Goal: Task Accomplishment & Management: Manage account settings

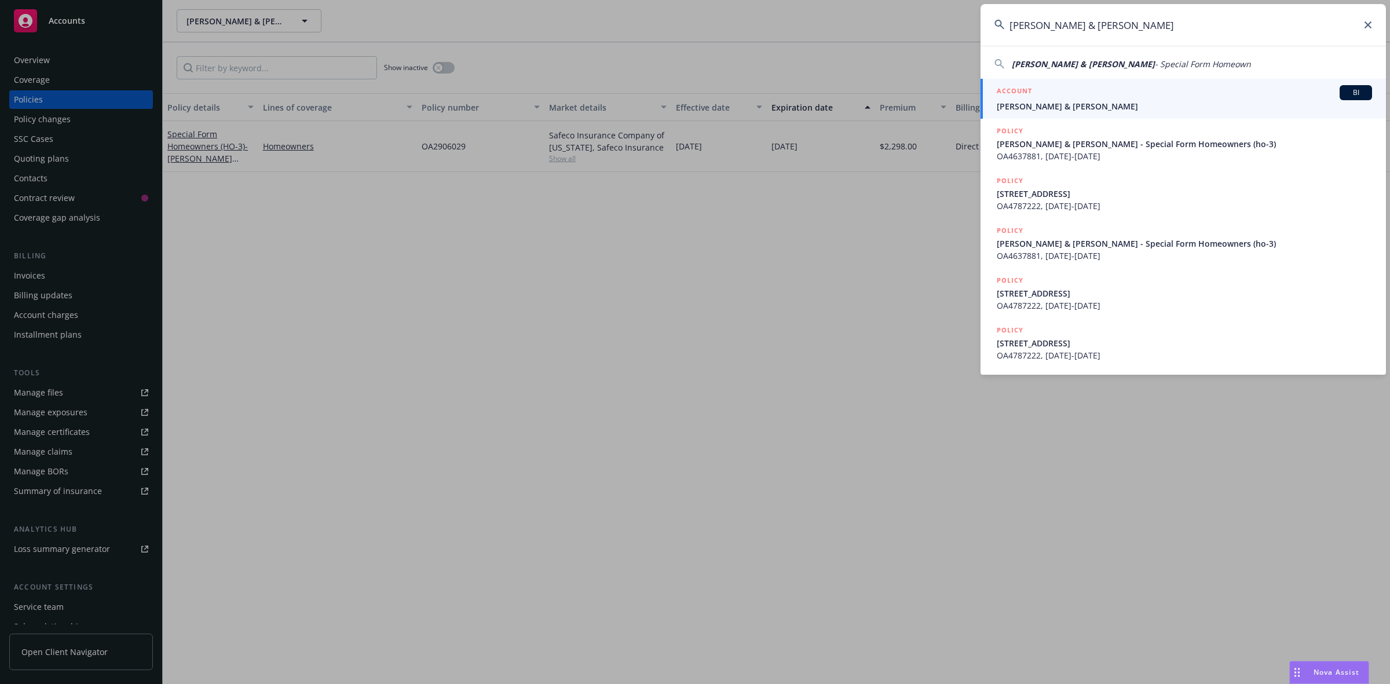
type input "[PERSON_NAME] & [PERSON_NAME]"
click at [1037, 101] on span "[PERSON_NAME] & [PERSON_NAME]" at bounding box center [1184, 106] width 375 height 12
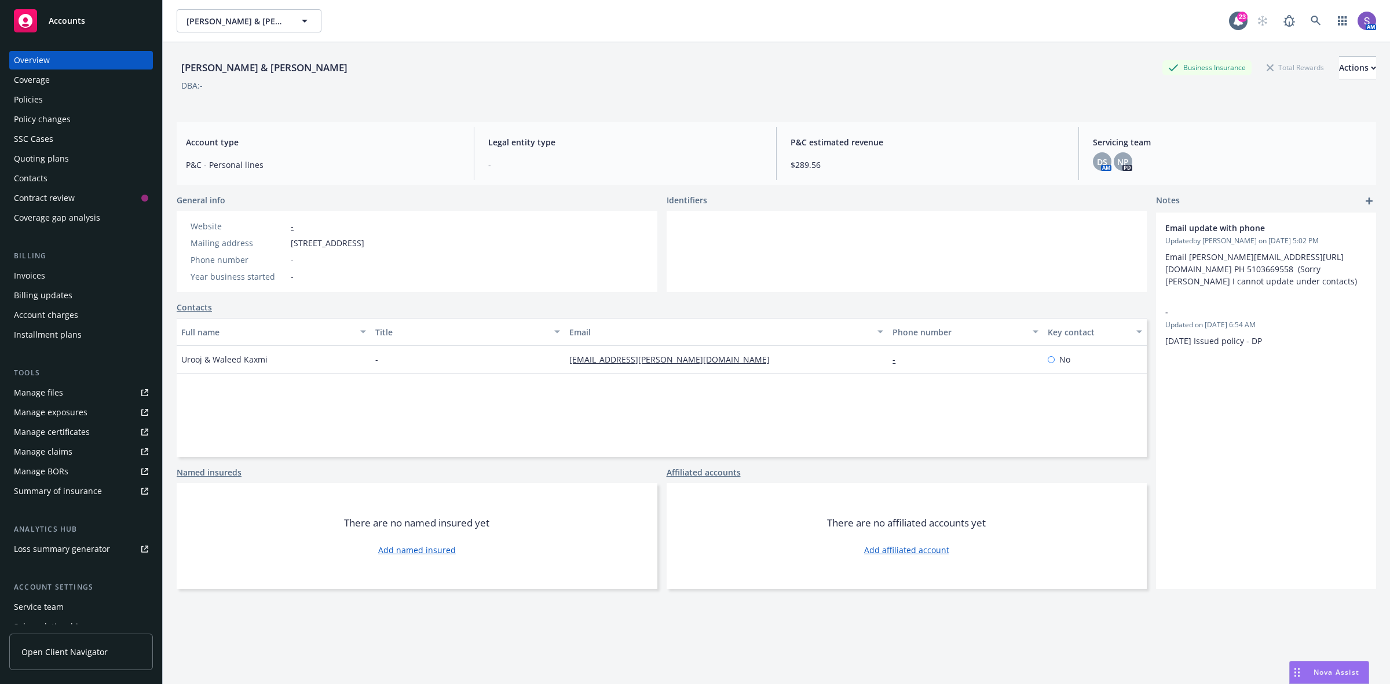
click at [17, 96] on div "Policies" at bounding box center [28, 99] width 29 height 19
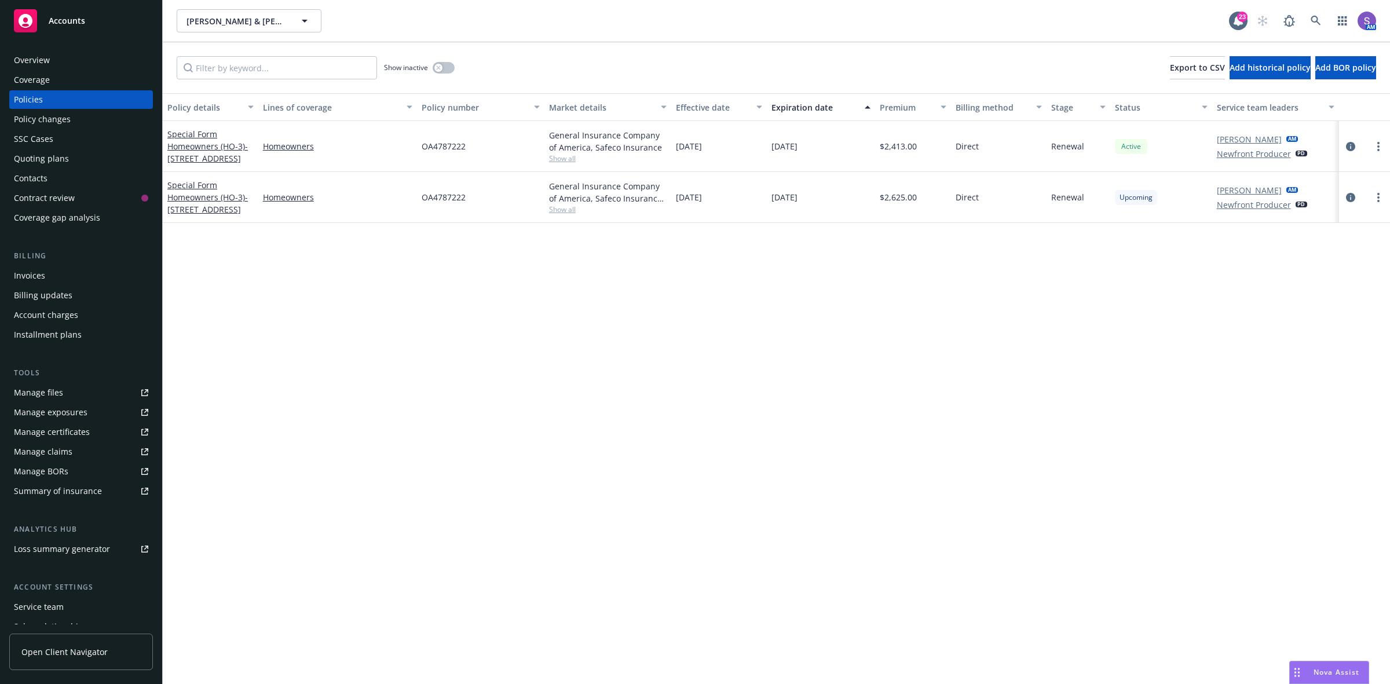
click at [39, 57] on div "Overview" at bounding box center [32, 60] width 36 height 19
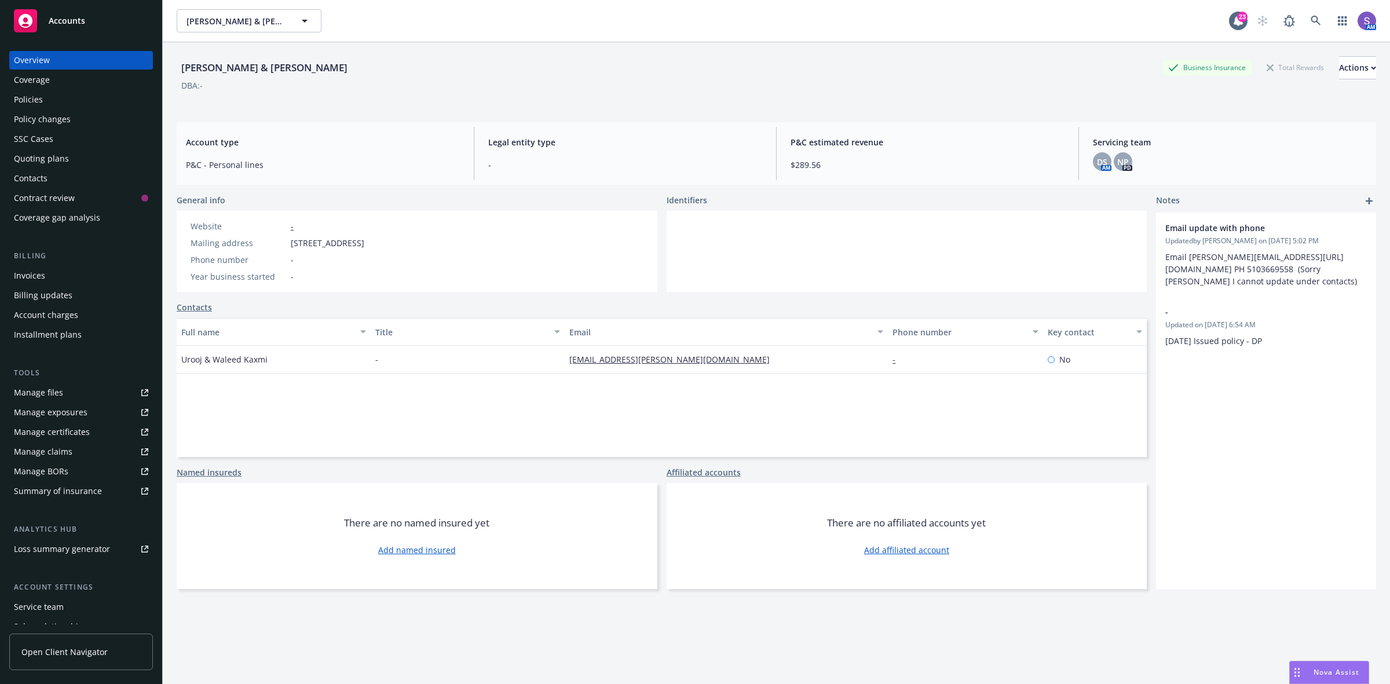
drag, startPoint x: 476, startPoint y: 238, endPoint x: 297, endPoint y: 247, distance: 179.8
click at [237, 242] on div "Website - Mailing address 909 Sunnybrae Blvd, San Mateo, CA, 94402 Phone number…" at bounding box center [417, 251] width 481 height 81
click at [325, 249] on span "909 Sunnybrae Blvd, San Mateo, CA, 94402" at bounding box center [328, 243] width 74 height 12
drag, startPoint x: 456, startPoint y: 244, endPoint x: 291, endPoint y: 246, distance: 164.5
click at [291, 246] on div "Mailing address 909 Sunnybrae Blvd, San Mateo, CA, 94402" at bounding box center [277, 243] width 183 height 12
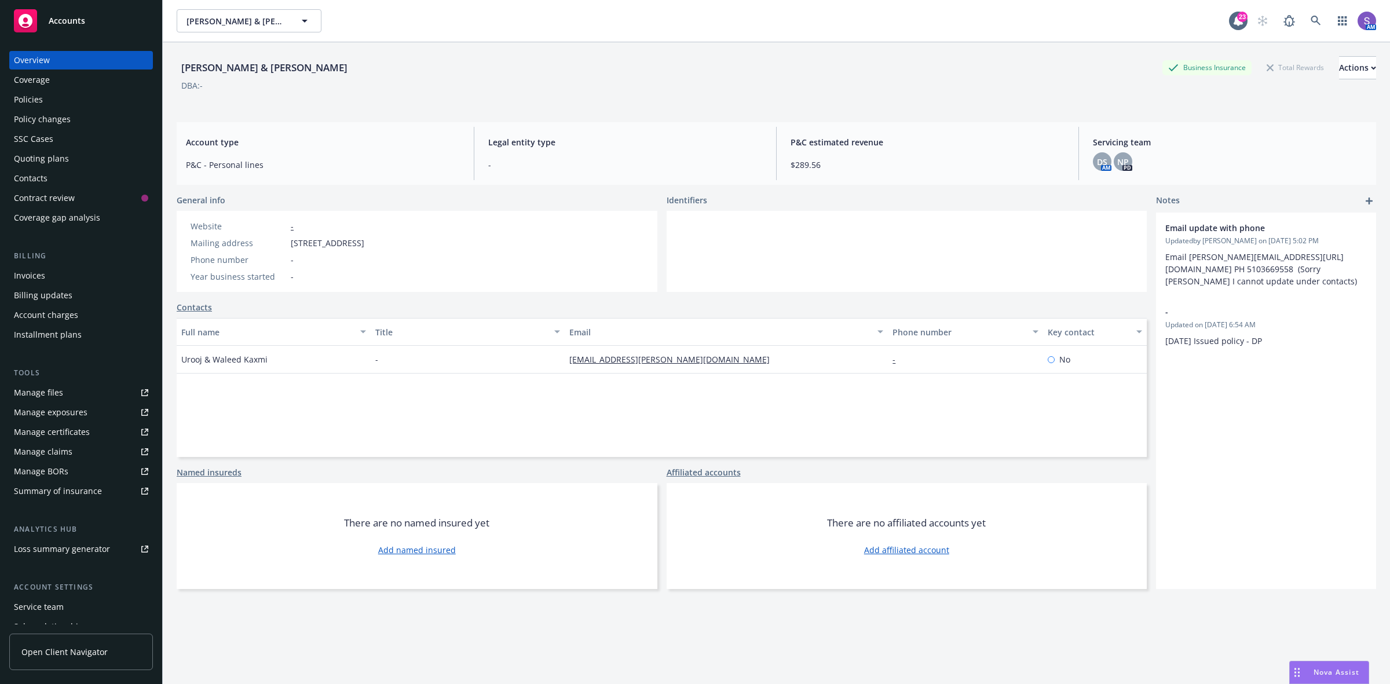
copy span "909 Sunnybrae Blvd, San Mateo, CA, 94402"
click at [26, 100] on div "Policies" at bounding box center [28, 99] width 29 height 19
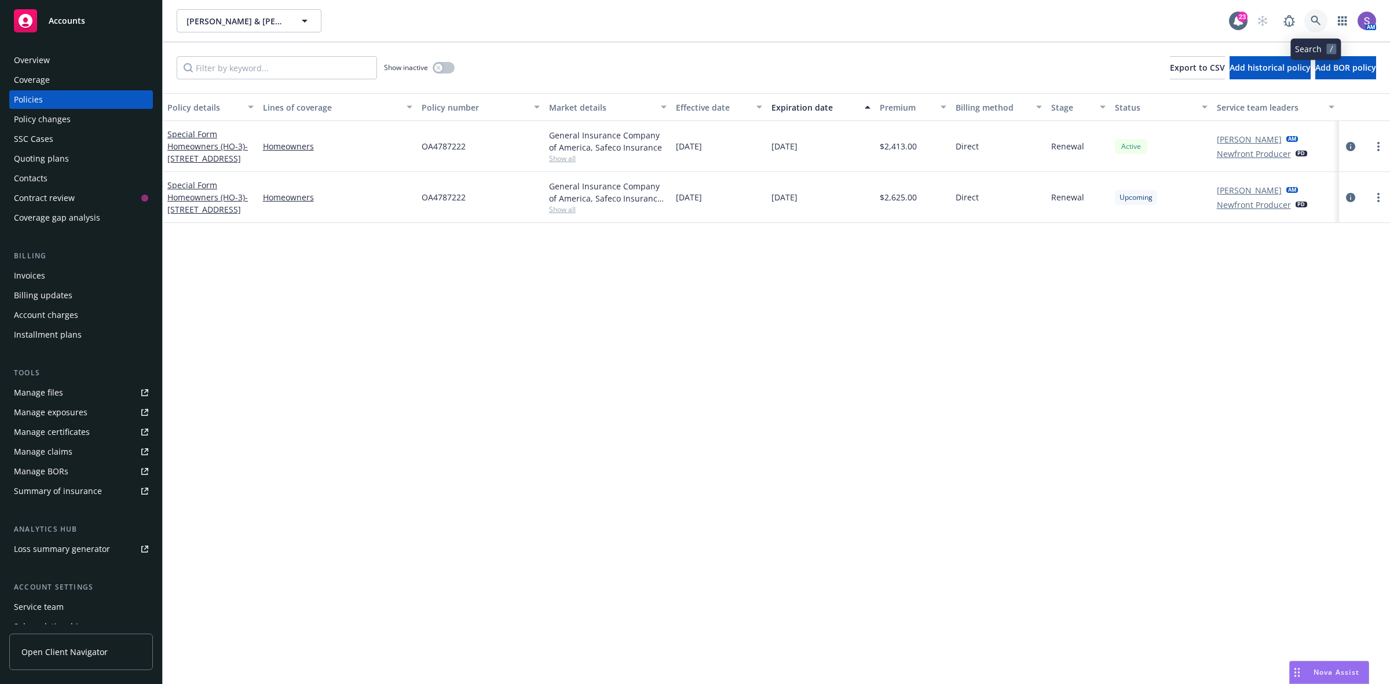
click at [1311, 18] on icon at bounding box center [1316, 21] width 10 height 10
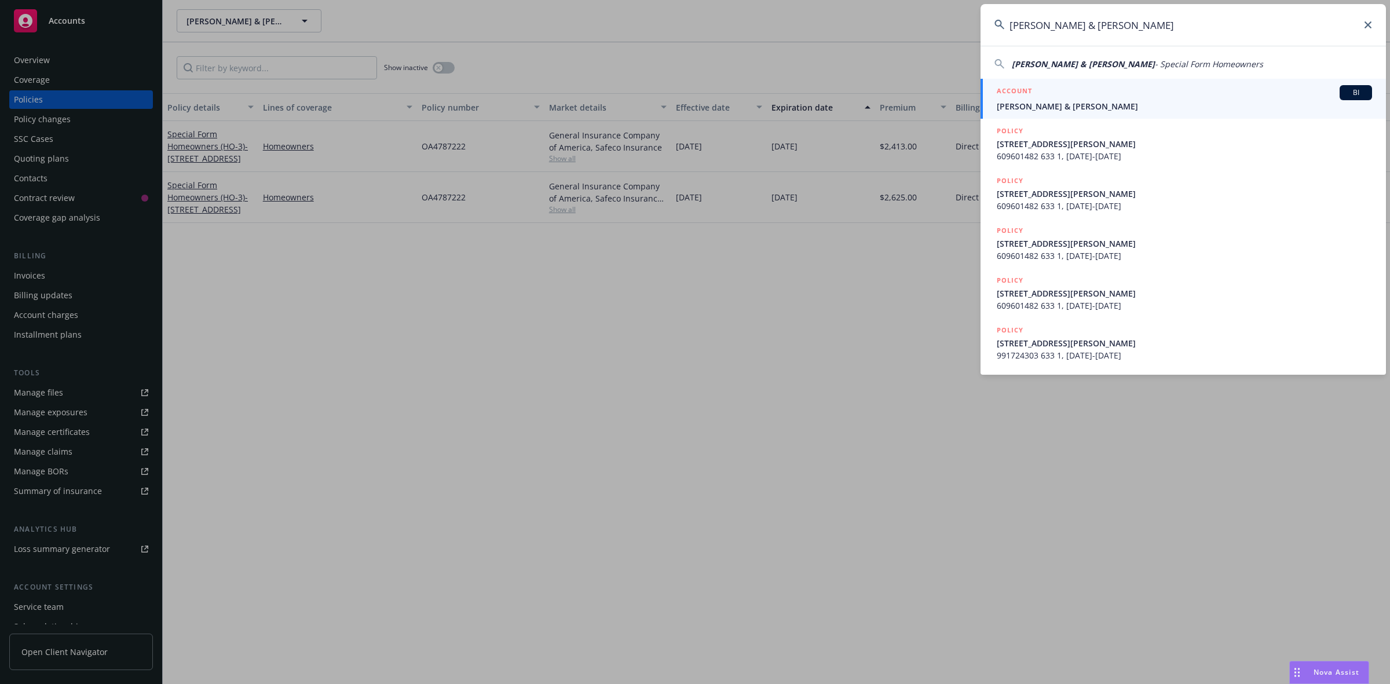
type input "Quartieri, John & Rachel"
click at [1078, 94] on div "ACCOUNT BI" at bounding box center [1184, 92] width 375 height 15
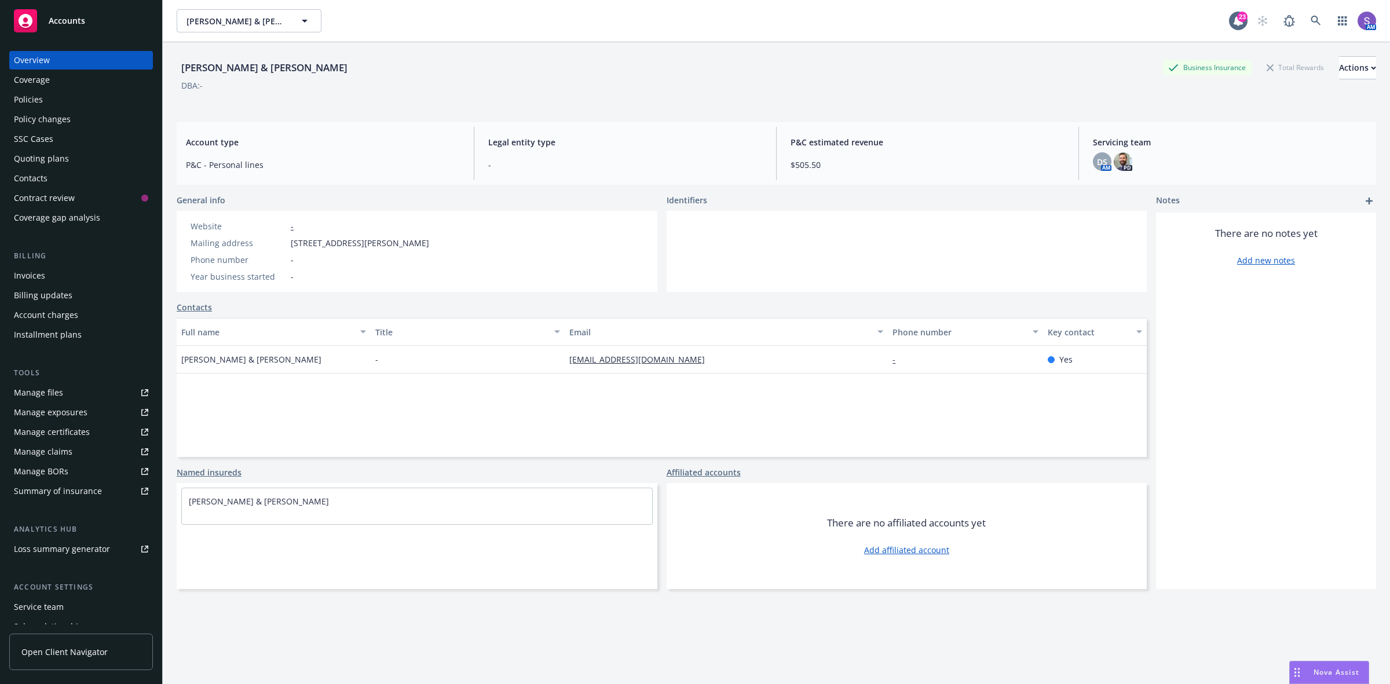
drag, startPoint x: 438, startPoint y: 239, endPoint x: 307, endPoint y: 249, distance: 131.9
click at [275, 249] on div "Website - Mailing address 6921 Fishburn Ave, Bell, CA, 90201 Phone number - Yea…" at bounding box center [417, 251] width 481 height 81
copy div "6921 Fishburn Ave, Bell, CA, 90201"
click at [36, 103] on div "Policies" at bounding box center [28, 99] width 29 height 19
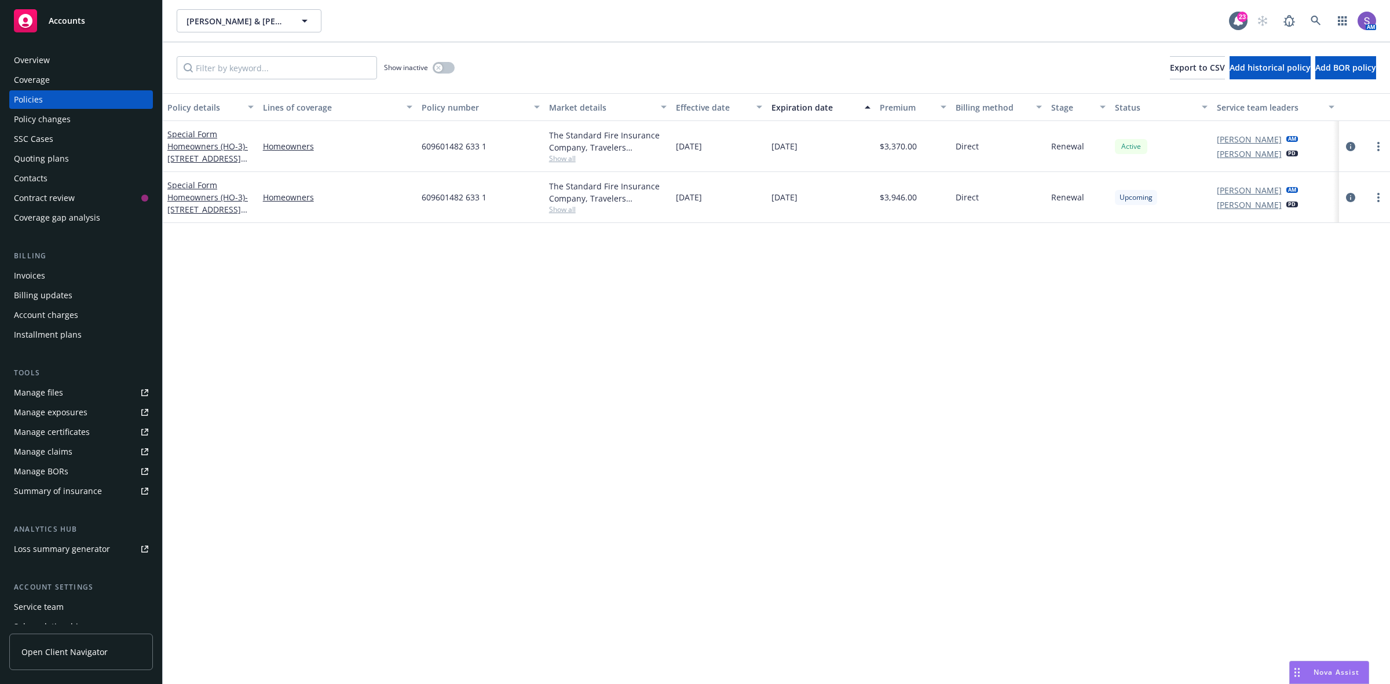
click at [30, 53] on div "Overview" at bounding box center [32, 60] width 36 height 19
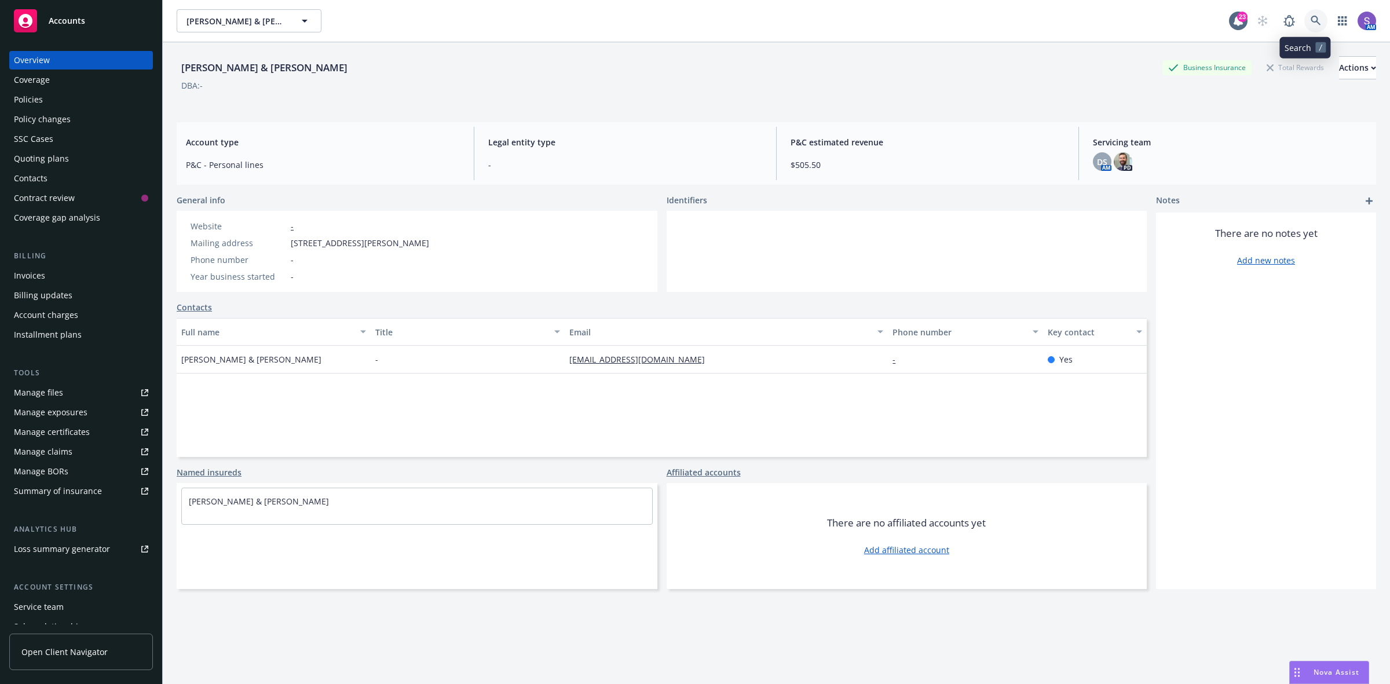
click at [1311, 23] on icon at bounding box center [1316, 21] width 10 height 10
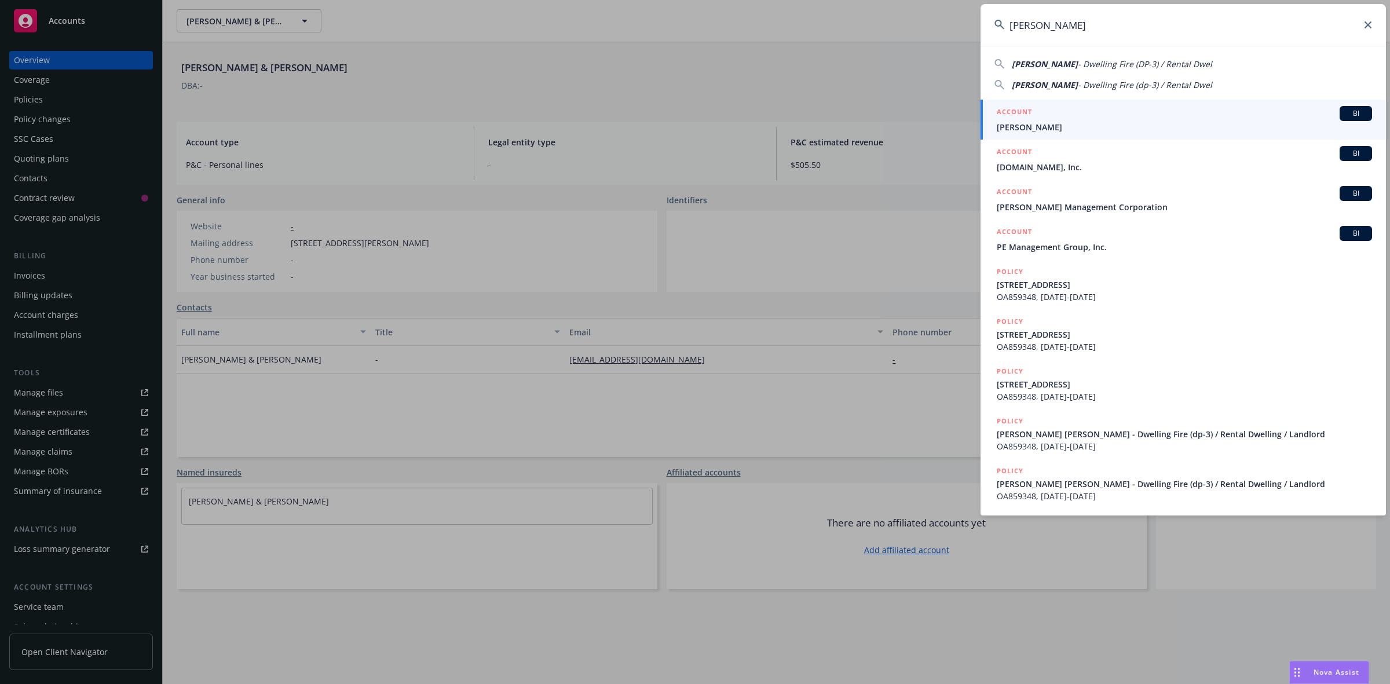
type input "[PERSON_NAME]"
click at [1027, 112] on h5 "ACCOUNT" at bounding box center [1014, 113] width 35 height 14
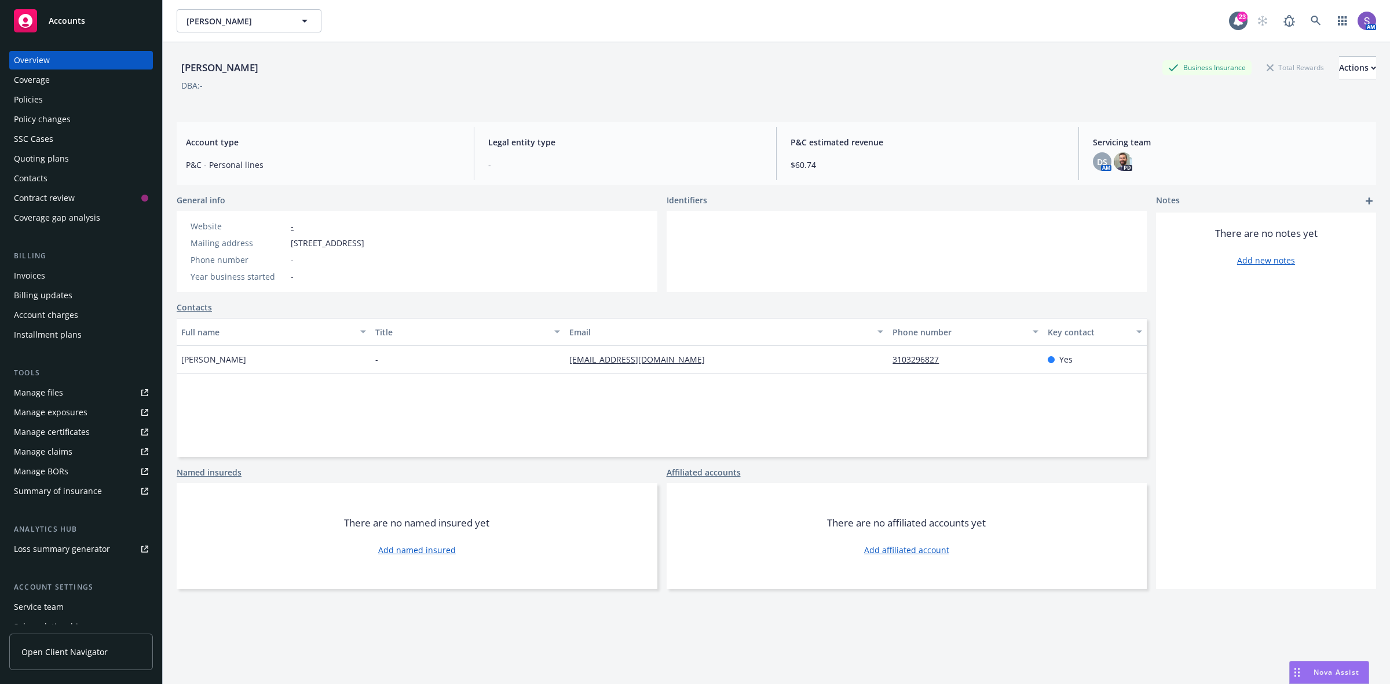
drag, startPoint x: 441, startPoint y: 239, endPoint x: 281, endPoint y: 243, distance: 159.9
click at [281, 243] on div "Website - Mailing address 14843 S Orchard Ave, Gardena, CA, 90247 Phone number …" at bounding box center [417, 251] width 481 height 81
copy div "14843 S Orchard Ave, Gardena, CA, 90247"
click at [21, 100] on div "Policies" at bounding box center [28, 99] width 29 height 19
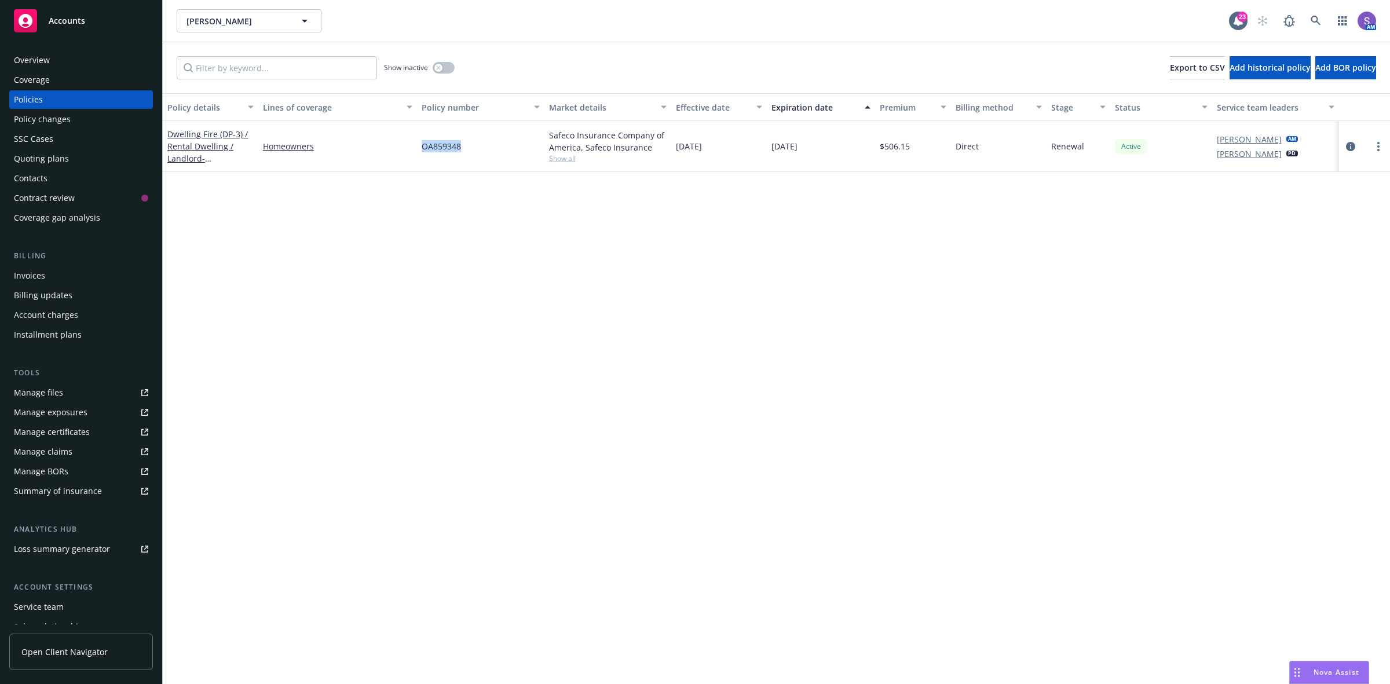
drag, startPoint x: 464, startPoint y: 147, endPoint x: 419, endPoint y: 146, distance: 45.2
click at [419, 146] on div "OA859348" at bounding box center [480, 146] width 127 height 51
copy span "OA859348"
click at [1311, 21] on icon at bounding box center [1316, 21] width 10 height 10
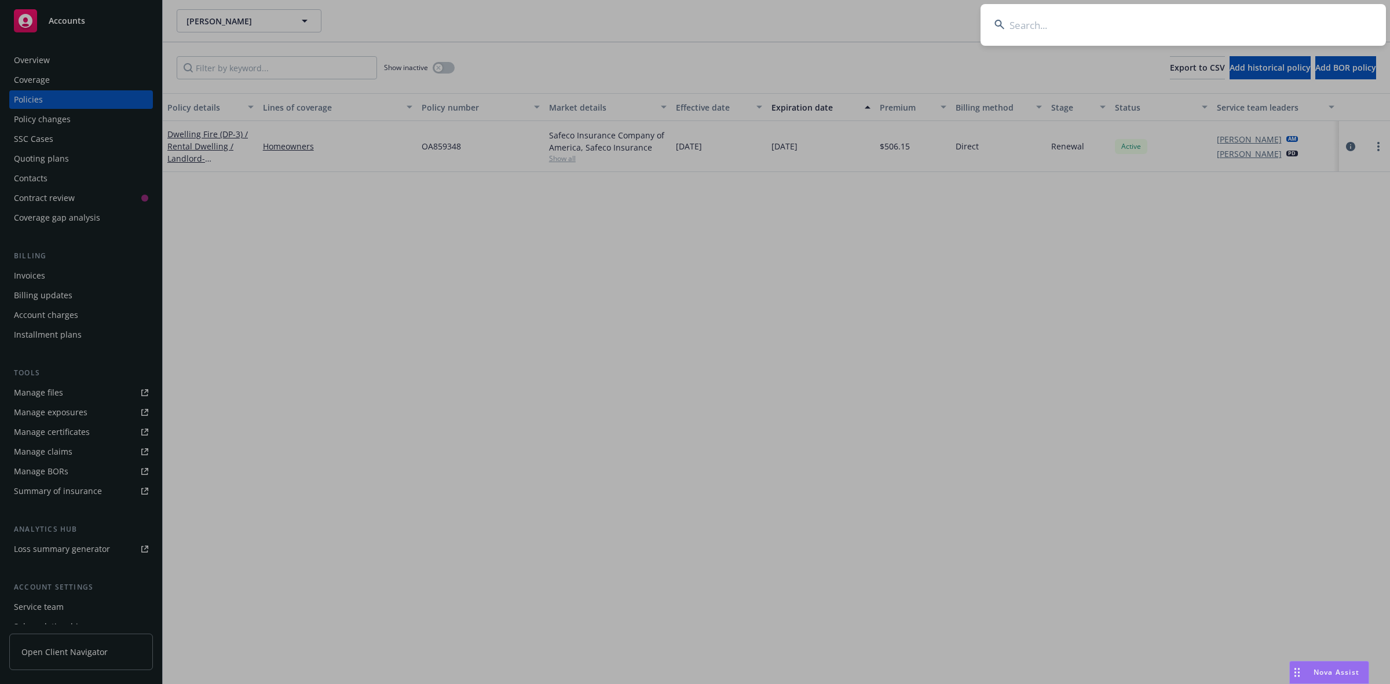
click at [1119, 24] on input at bounding box center [1182, 25] width 405 height 42
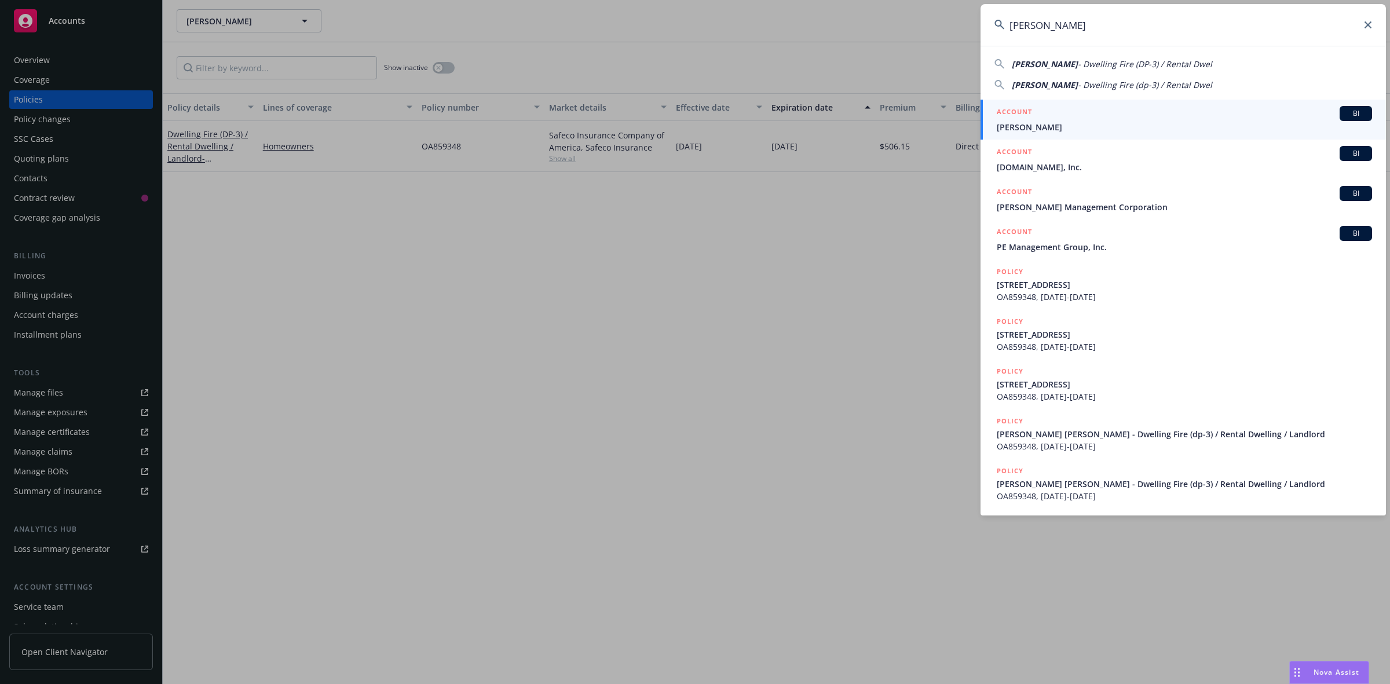
type input "[PERSON_NAME]"
click at [1026, 117] on h5 "ACCOUNT" at bounding box center [1014, 113] width 35 height 14
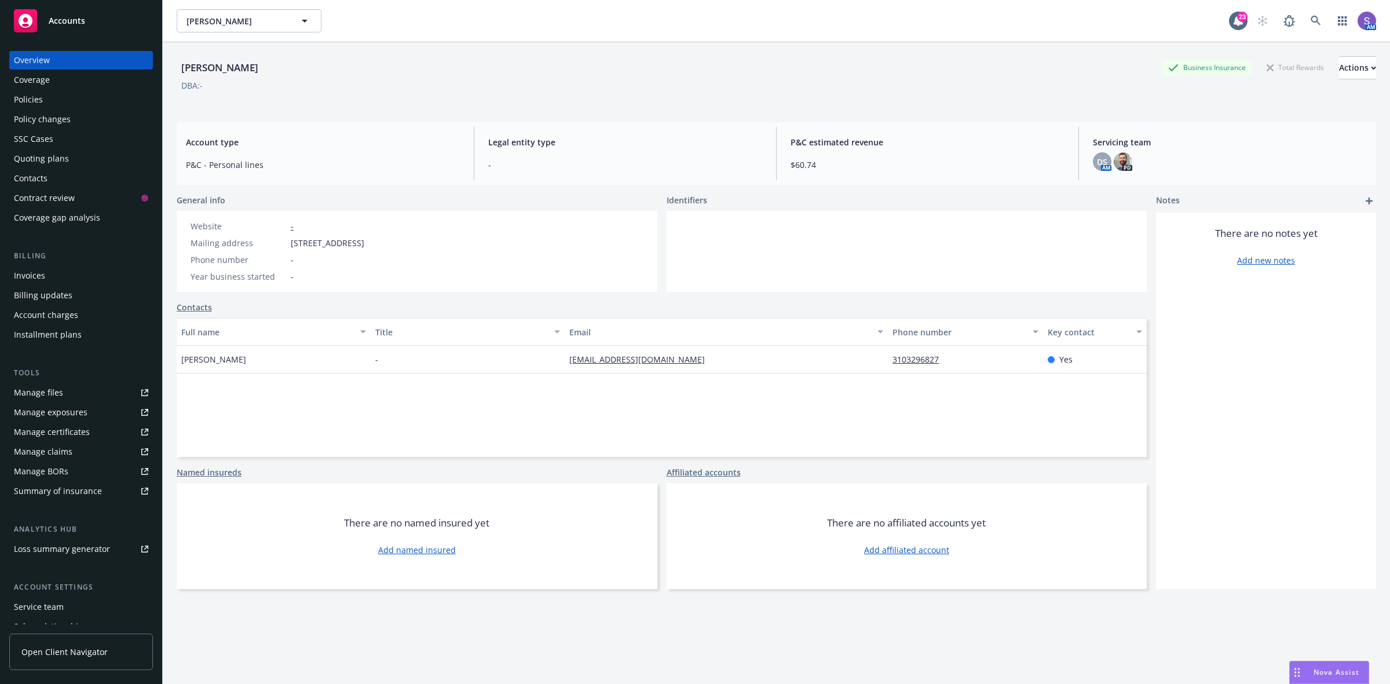
click at [42, 96] on div "Policies" at bounding box center [28, 99] width 29 height 19
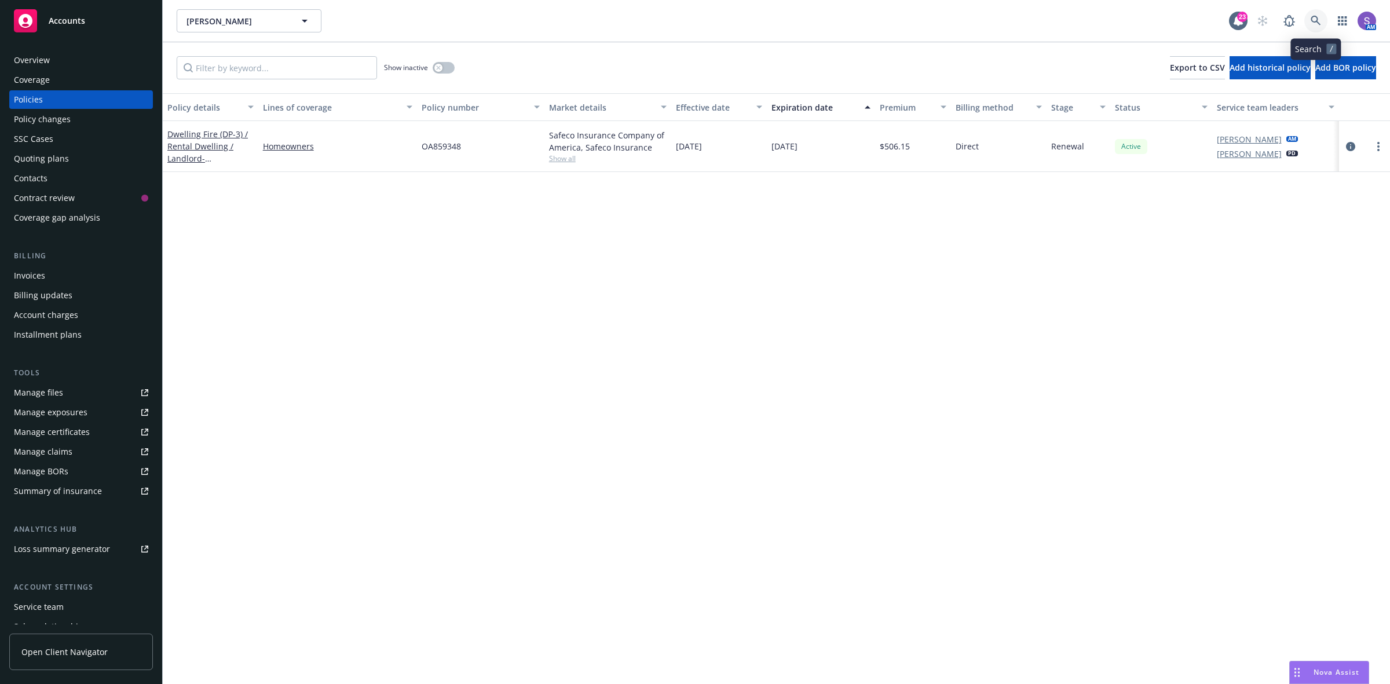
click at [1315, 16] on icon at bounding box center [1316, 21] width 10 height 10
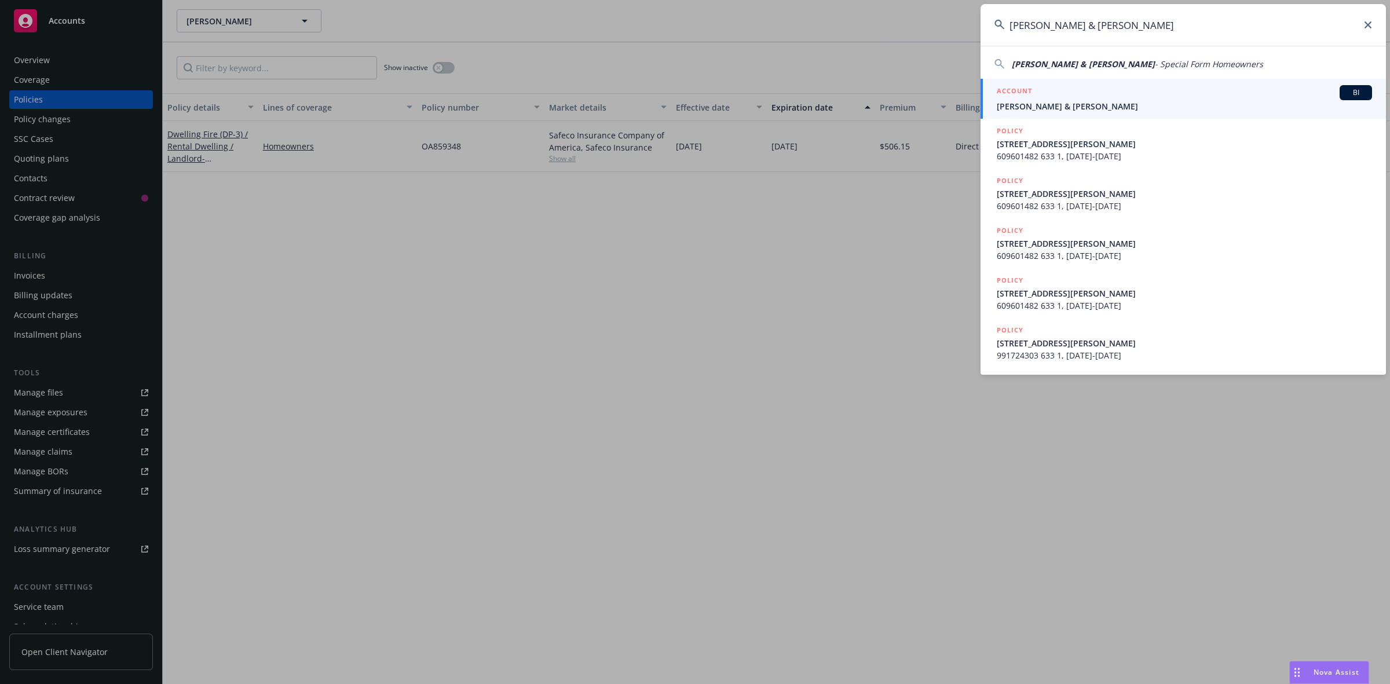
type input "Quartieri, John & Rachel"
click at [1050, 104] on span "Quartieri, John & Rachel" at bounding box center [1184, 106] width 375 height 12
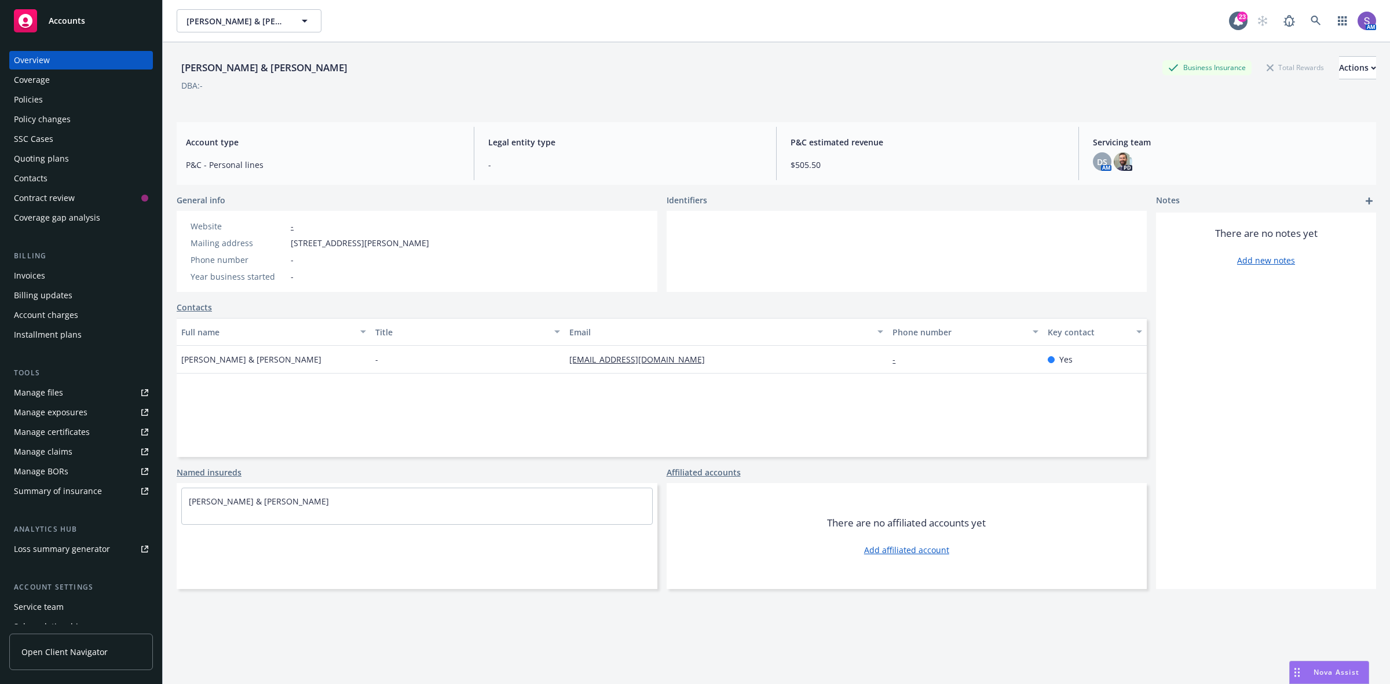
click at [45, 100] on div "Policies" at bounding box center [81, 99] width 134 height 19
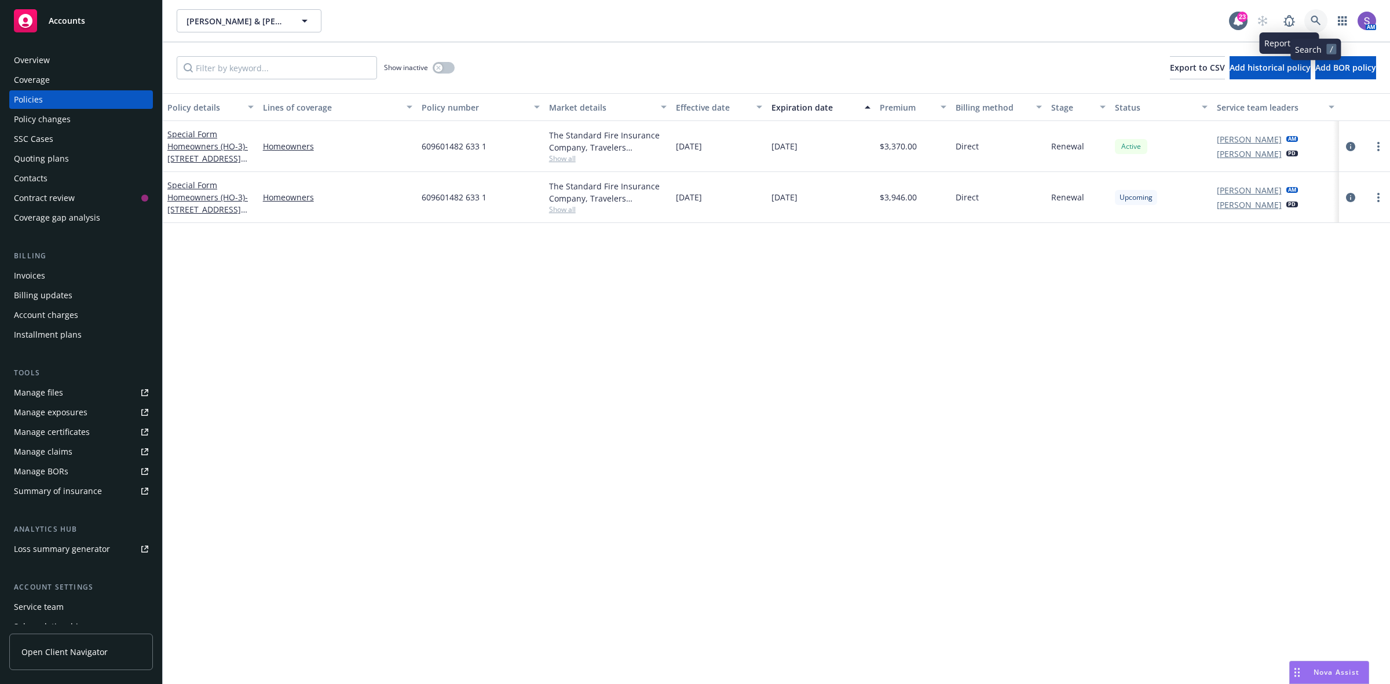
click at [1316, 25] on icon at bounding box center [1316, 21] width 10 height 10
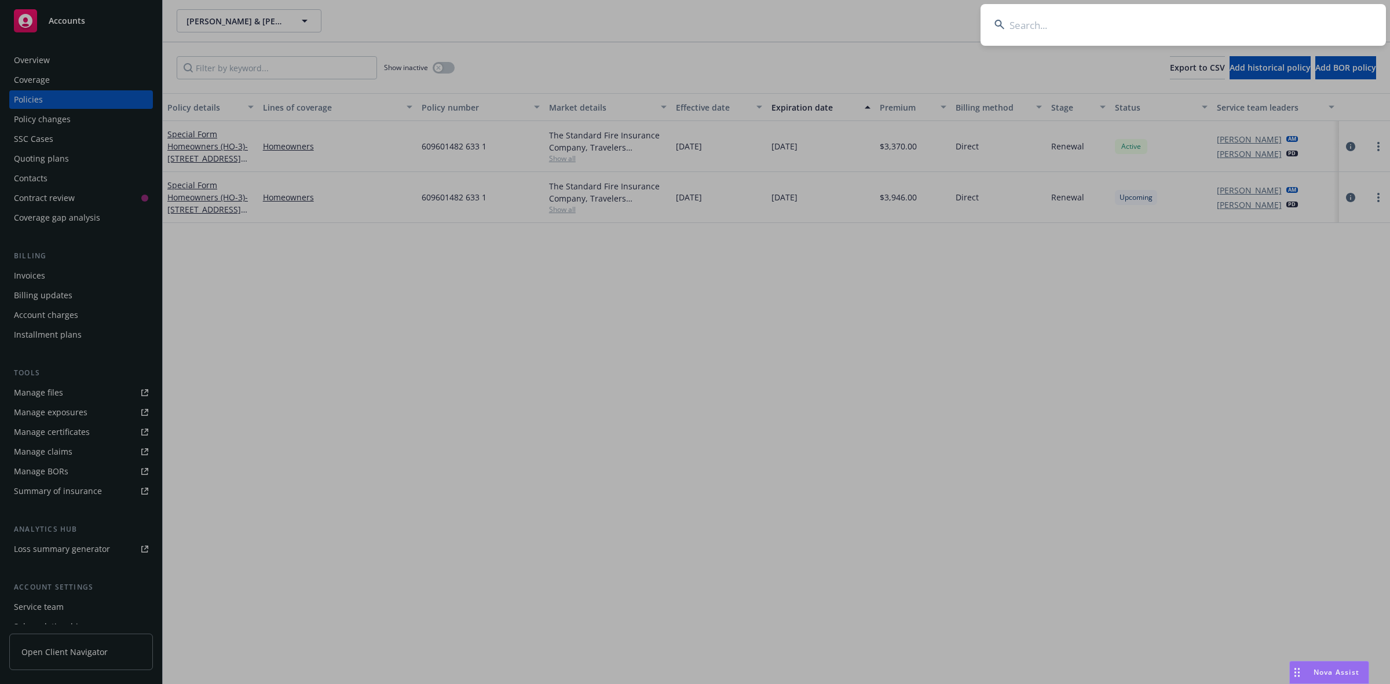
click at [1194, 19] on input at bounding box center [1182, 25] width 405 height 42
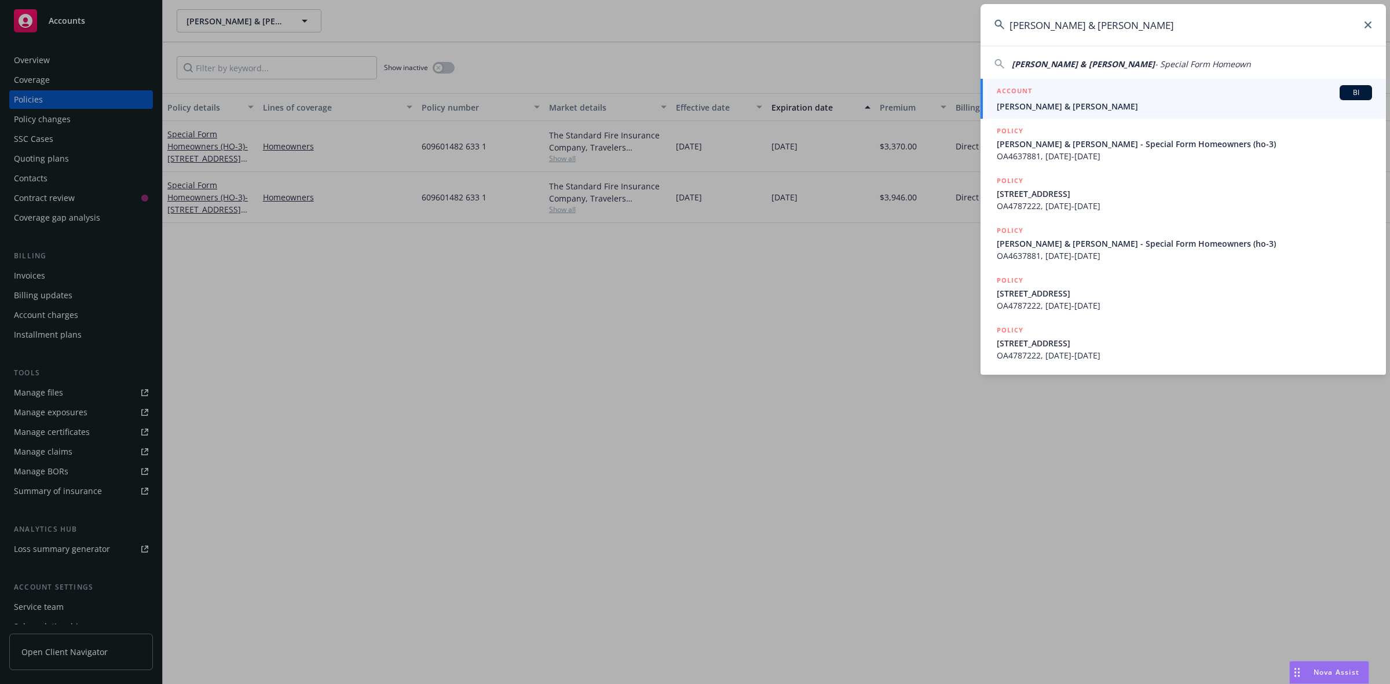
type input "Urooj Husain & Waleed Kazmi"
click at [1053, 99] on div "ACCOUNT BI" at bounding box center [1184, 92] width 375 height 15
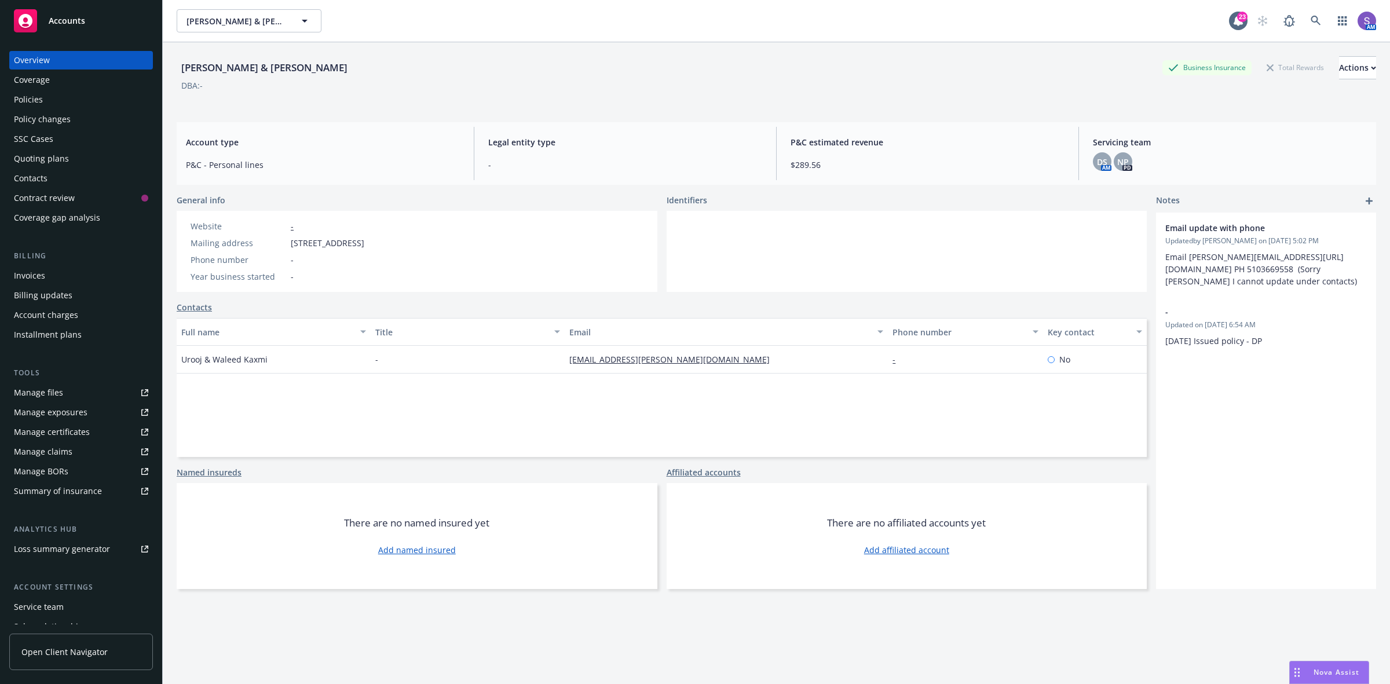
click at [43, 99] on div "Policies" at bounding box center [81, 99] width 134 height 19
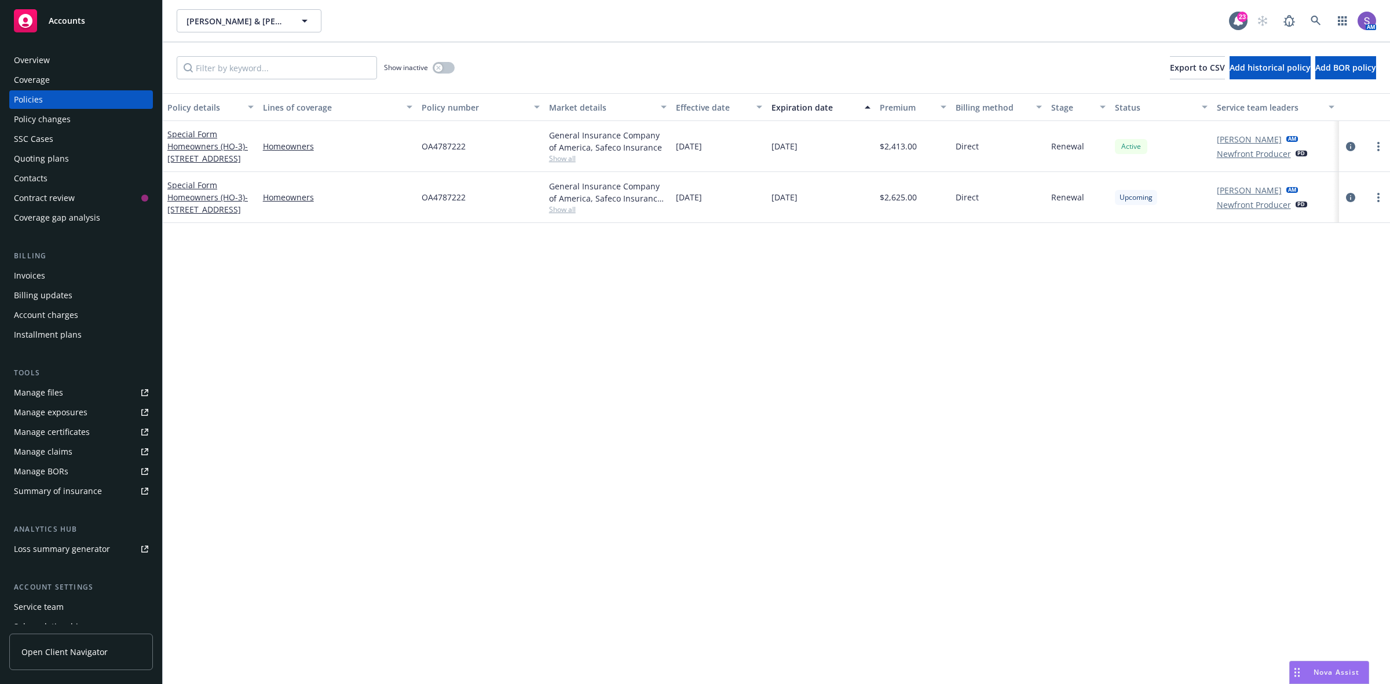
click at [51, 67] on div "Overview" at bounding box center [81, 60] width 134 height 19
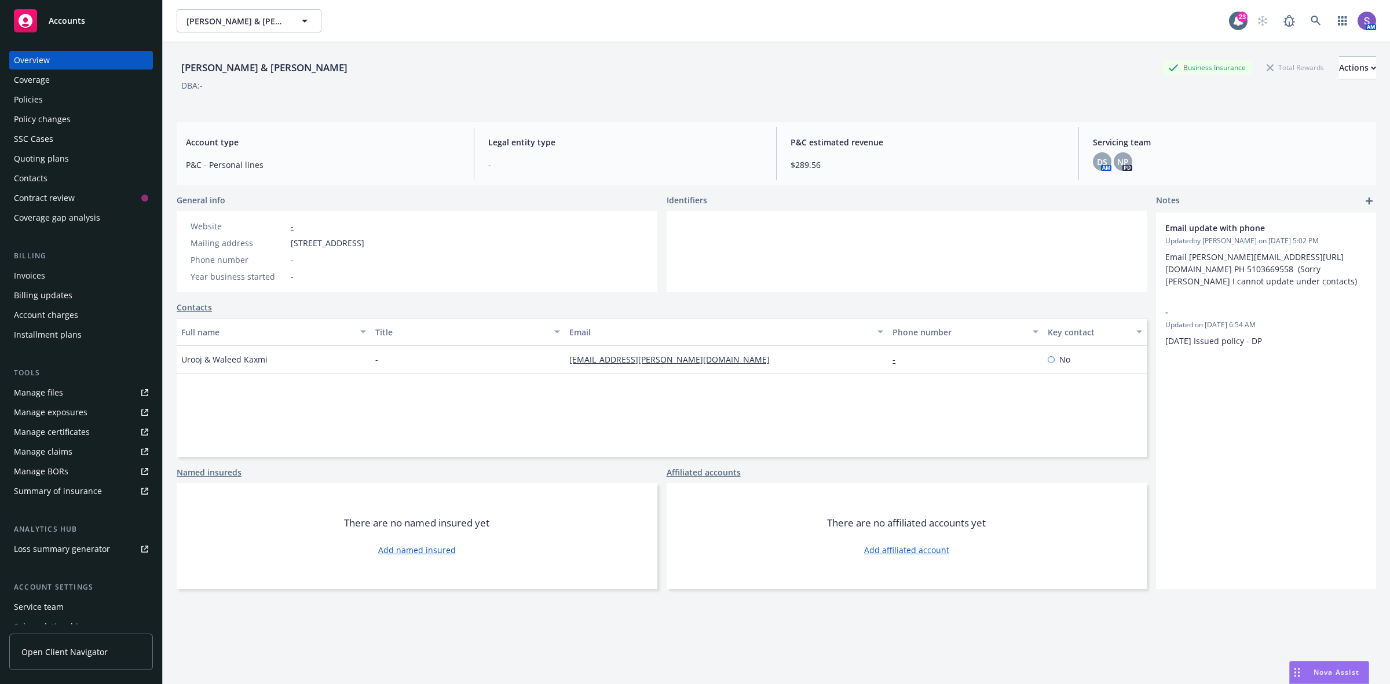
click at [47, 392] on div "Manage files" at bounding box center [38, 392] width 49 height 19
click at [14, 107] on div "Policies" at bounding box center [28, 99] width 29 height 19
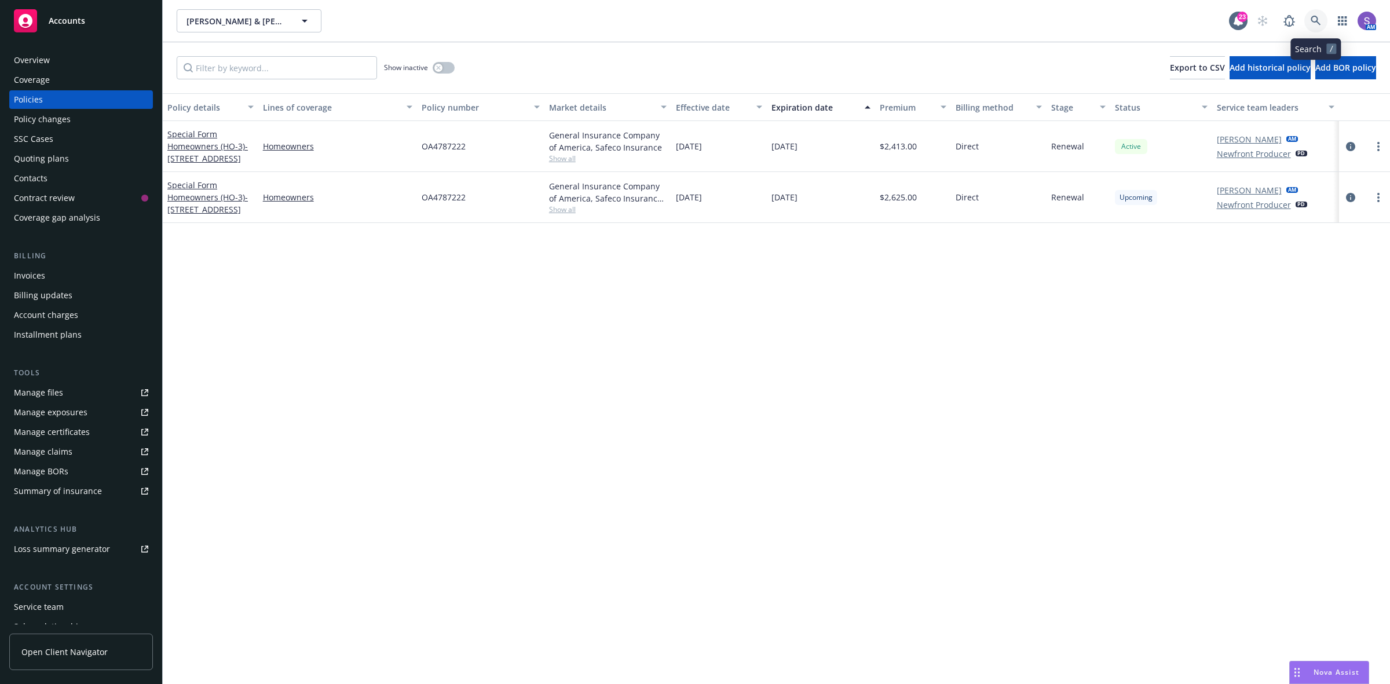
click at [1312, 18] on icon at bounding box center [1316, 21] width 10 height 10
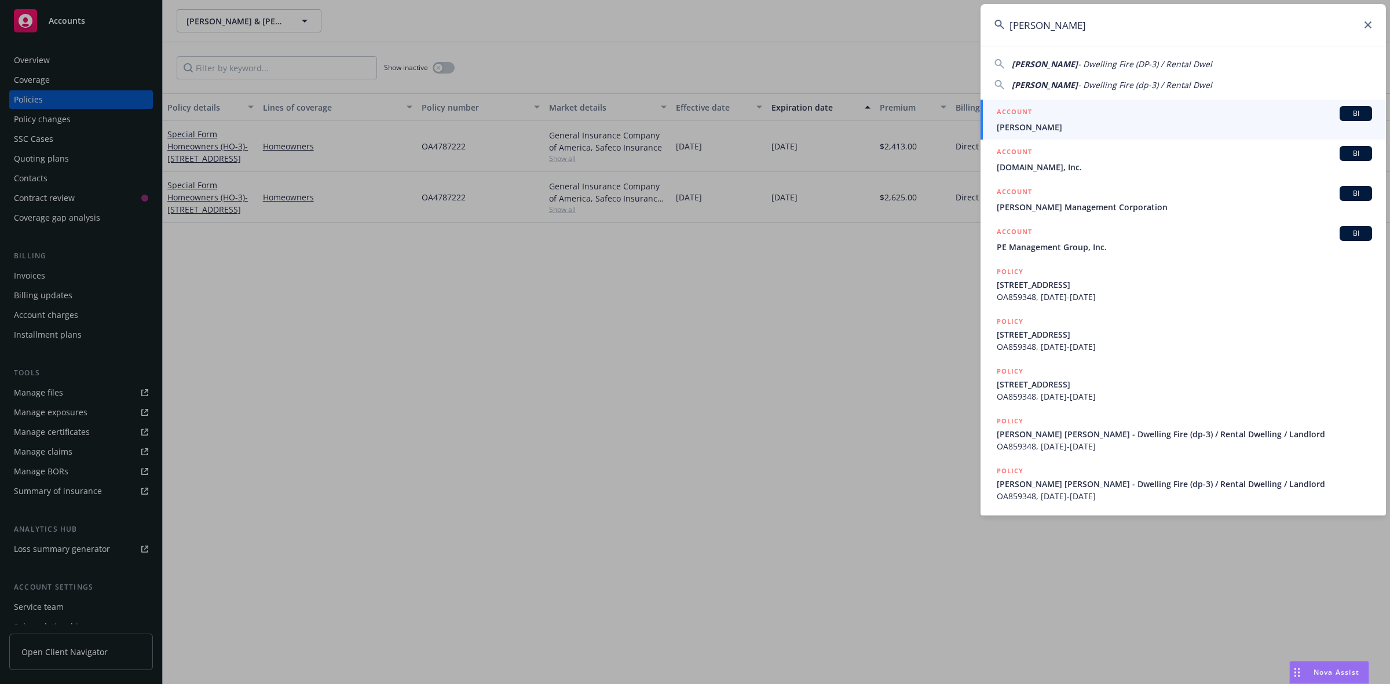
type input "[PERSON_NAME]"
click at [1073, 112] on div "ACCOUNT BI" at bounding box center [1184, 113] width 375 height 15
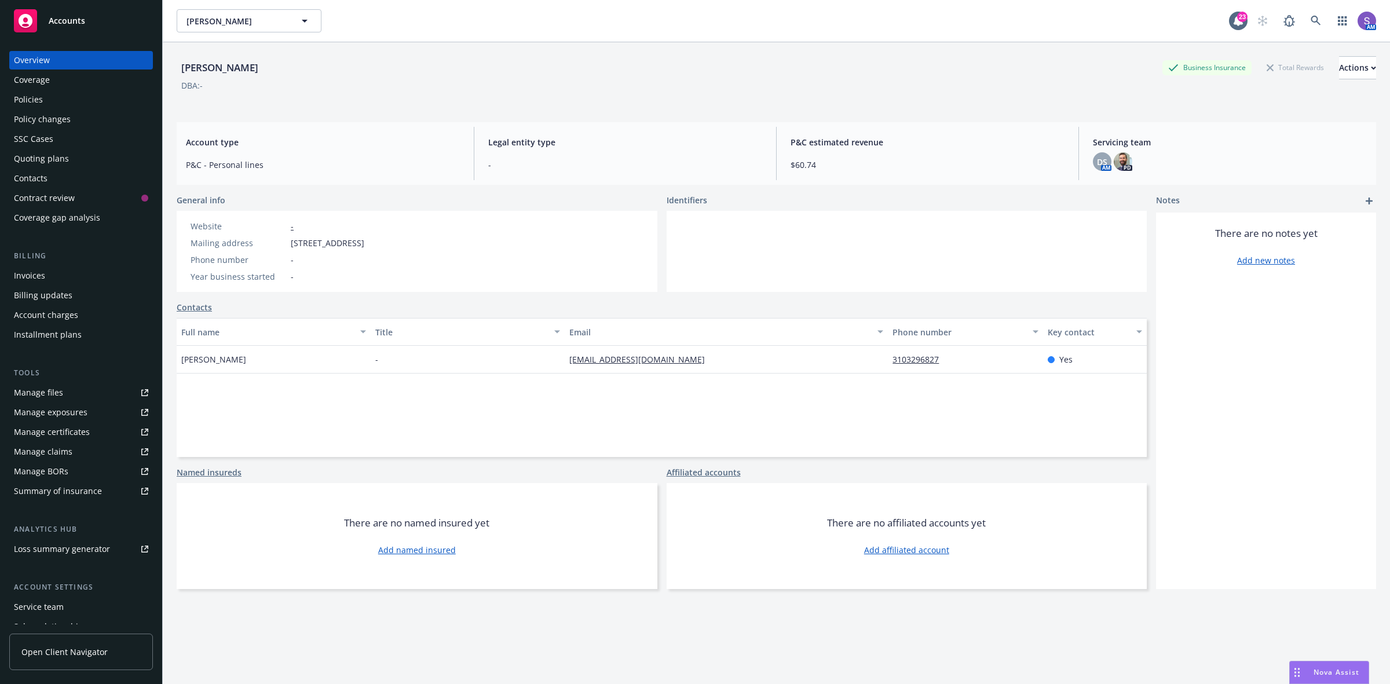
click at [25, 94] on div "Policies" at bounding box center [28, 99] width 29 height 19
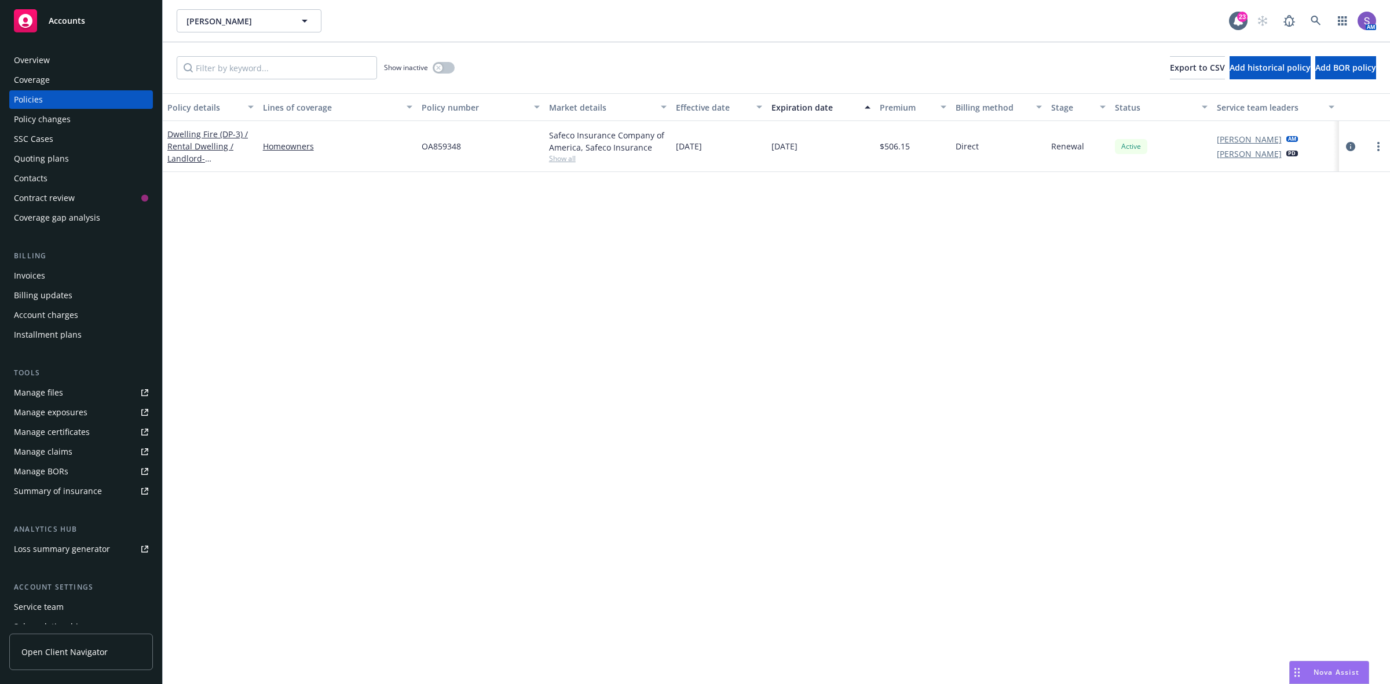
click at [32, 137] on div "SSC Cases" at bounding box center [33, 139] width 39 height 19
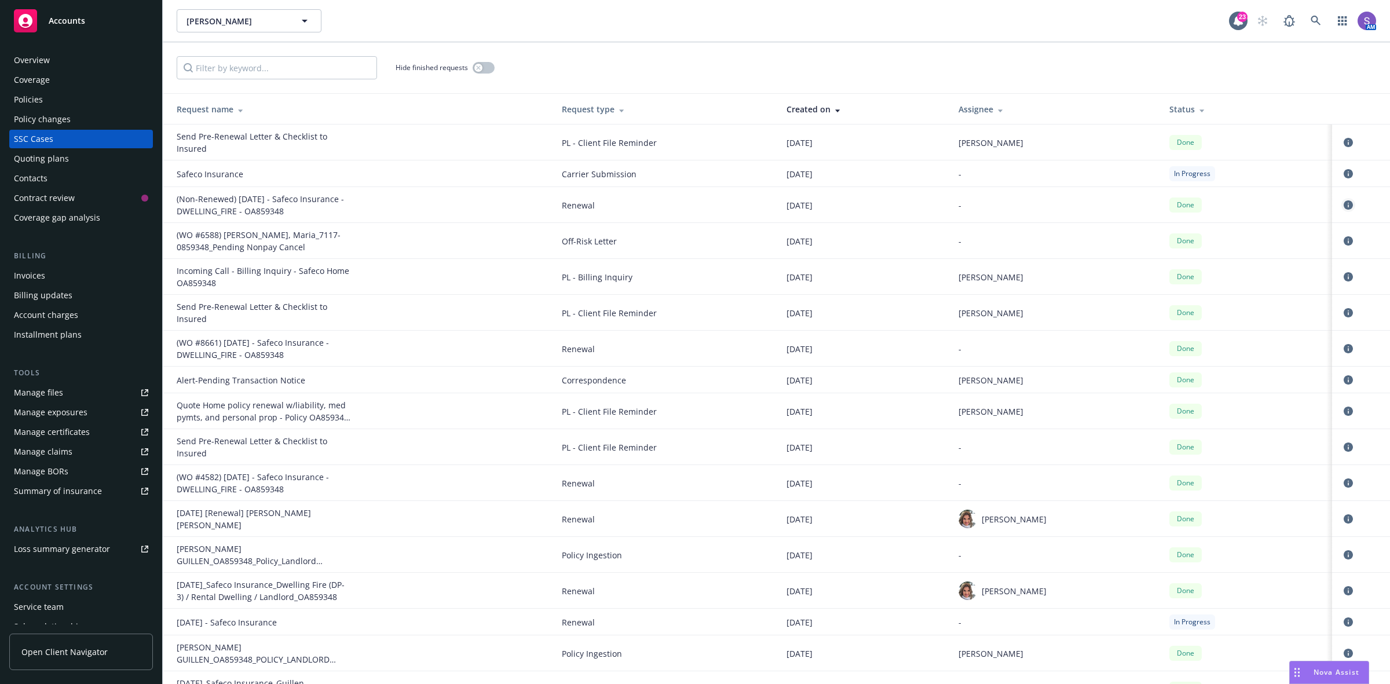
click at [1344, 206] on icon "circleInformation" at bounding box center [1348, 204] width 9 height 9
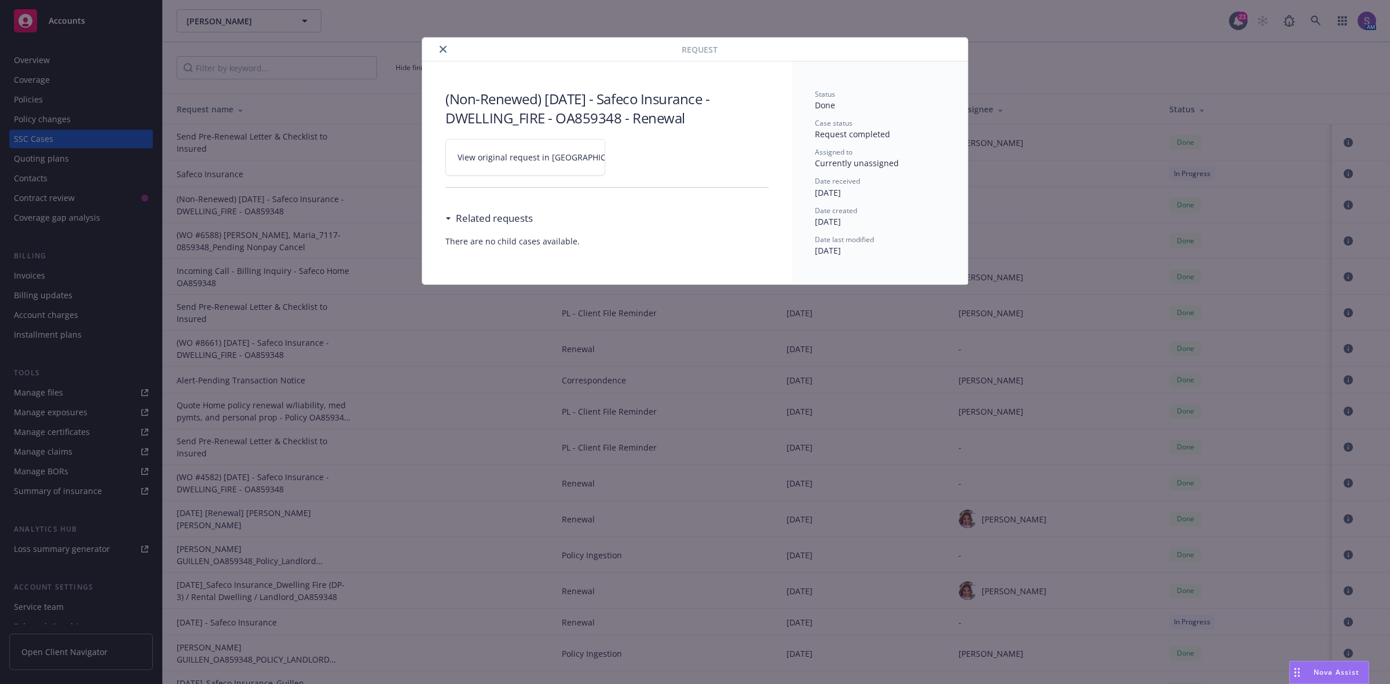
click at [539, 155] on span "View original request in SSC" at bounding box center [545, 157] width 175 height 12
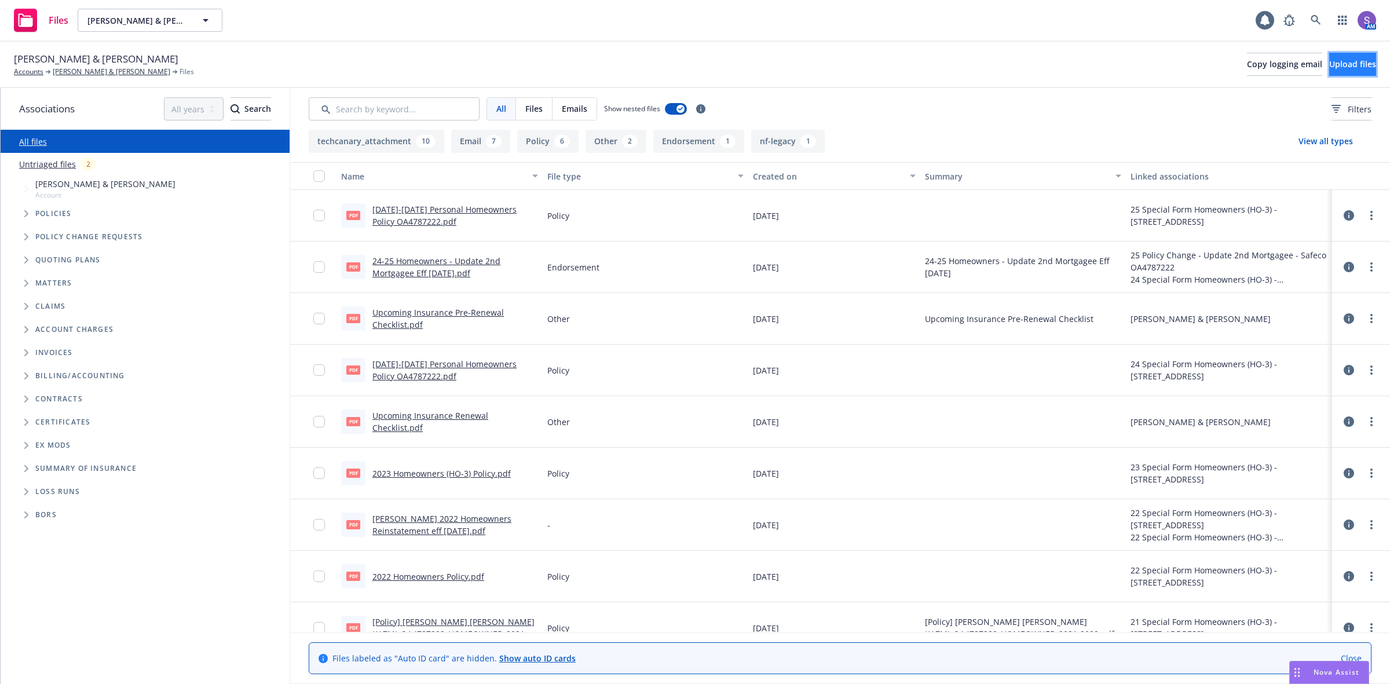
click at [1337, 59] on span "Upload files" at bounding box center [1352, 63] width 47 height 11
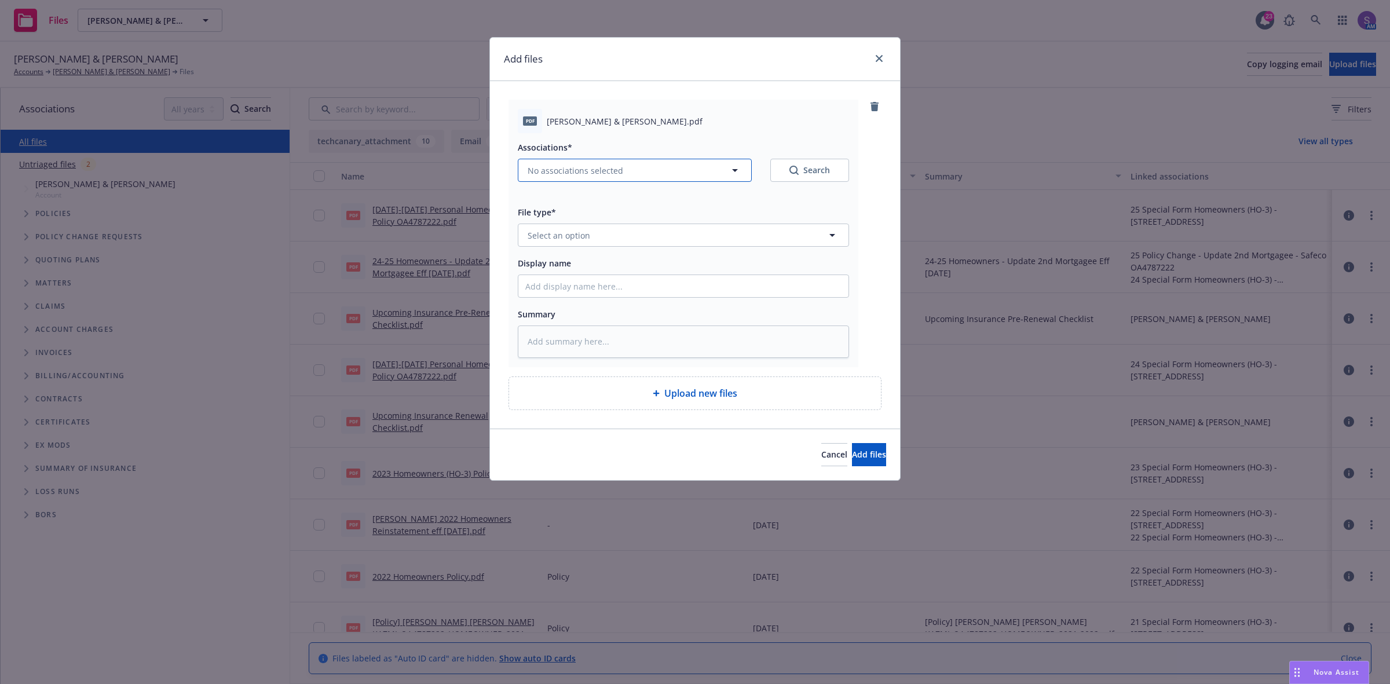
click at [578, 169] on span "No associations selected" at bounding box center [576, 170] width 96 height 12
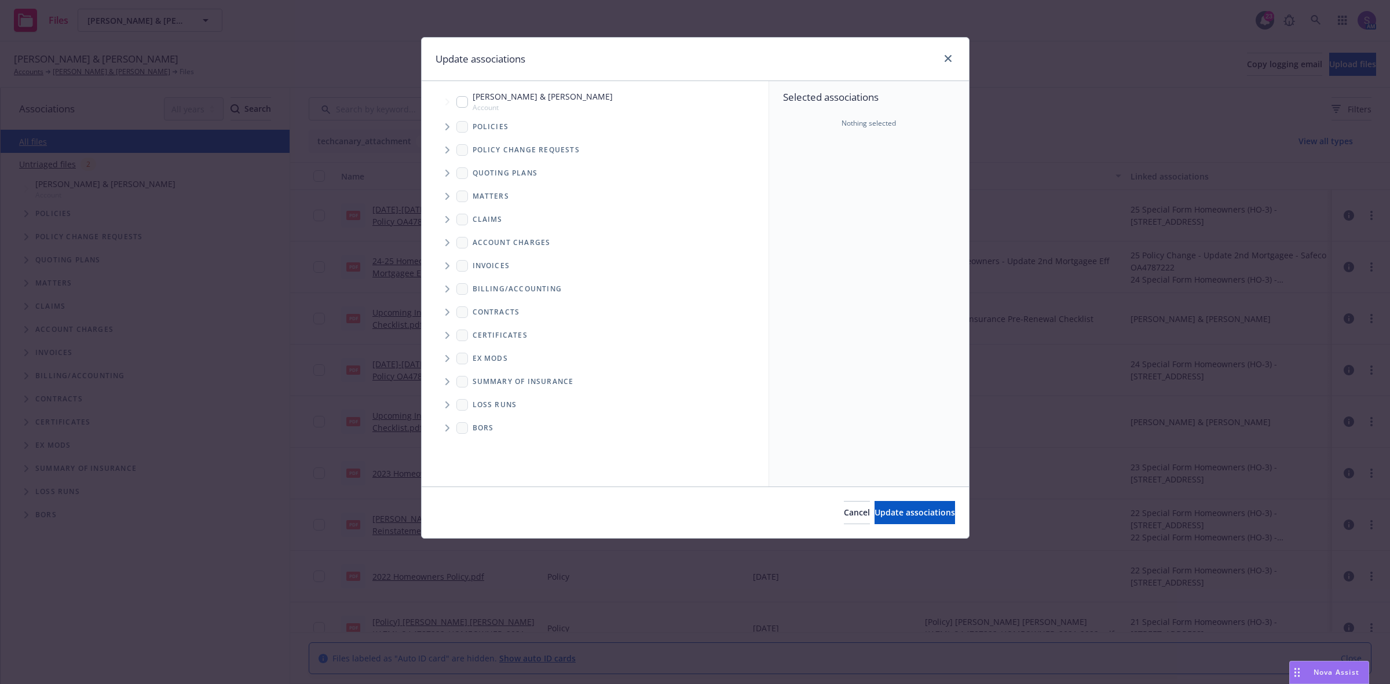
type textarea "x"
click at [467, 99] on input "Tree Example" at bounding box center [462, 102] width 12 height 12
checkbox input "true"
click at [934, 514] on span "Update associations" at bounding box center [915, 512] width 81 height 11
type textarea "x"
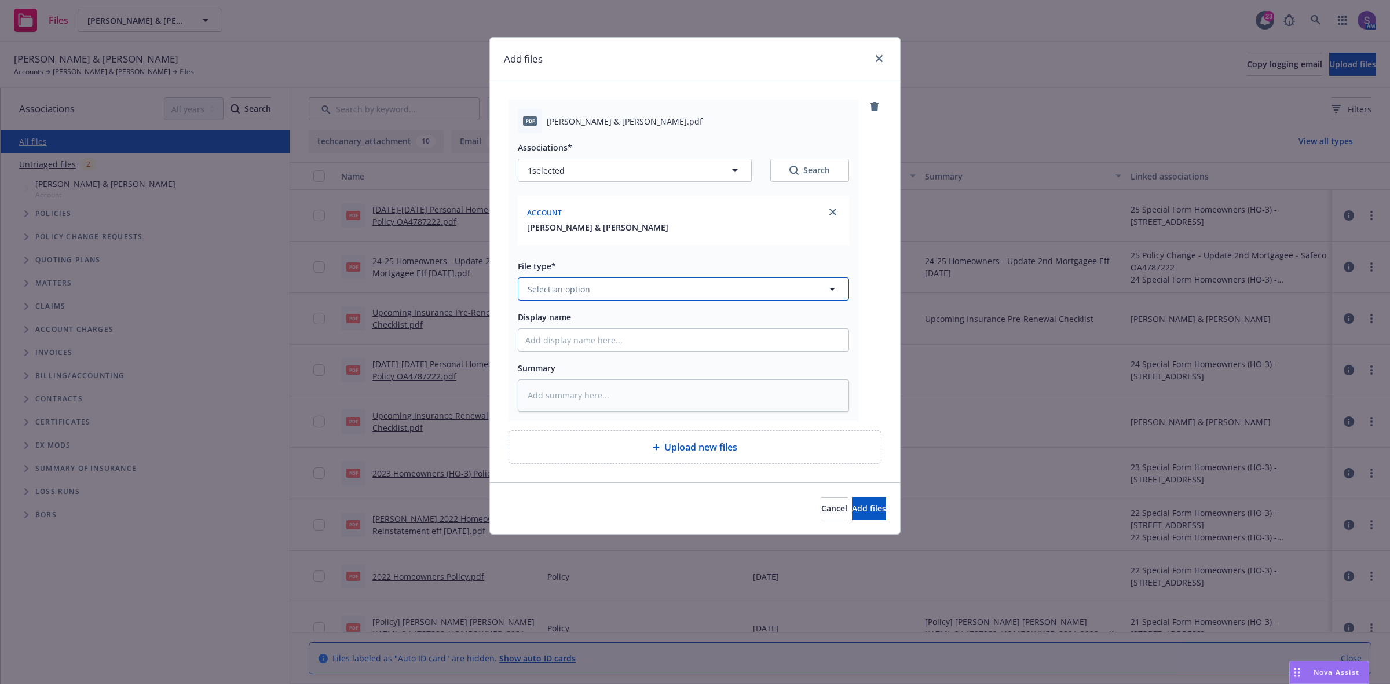
click at [562, 288] on span "Select an option" at bounding box center [559, 289] width 63 height 12
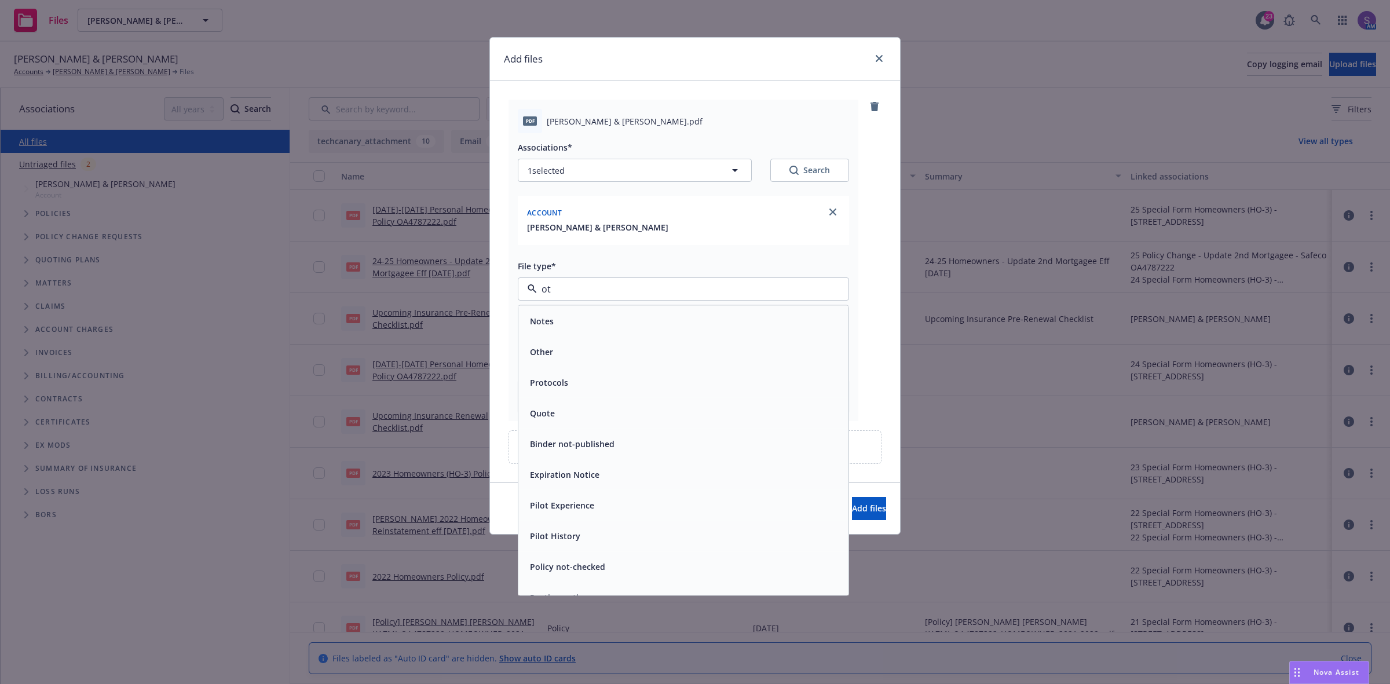
type input "oth"
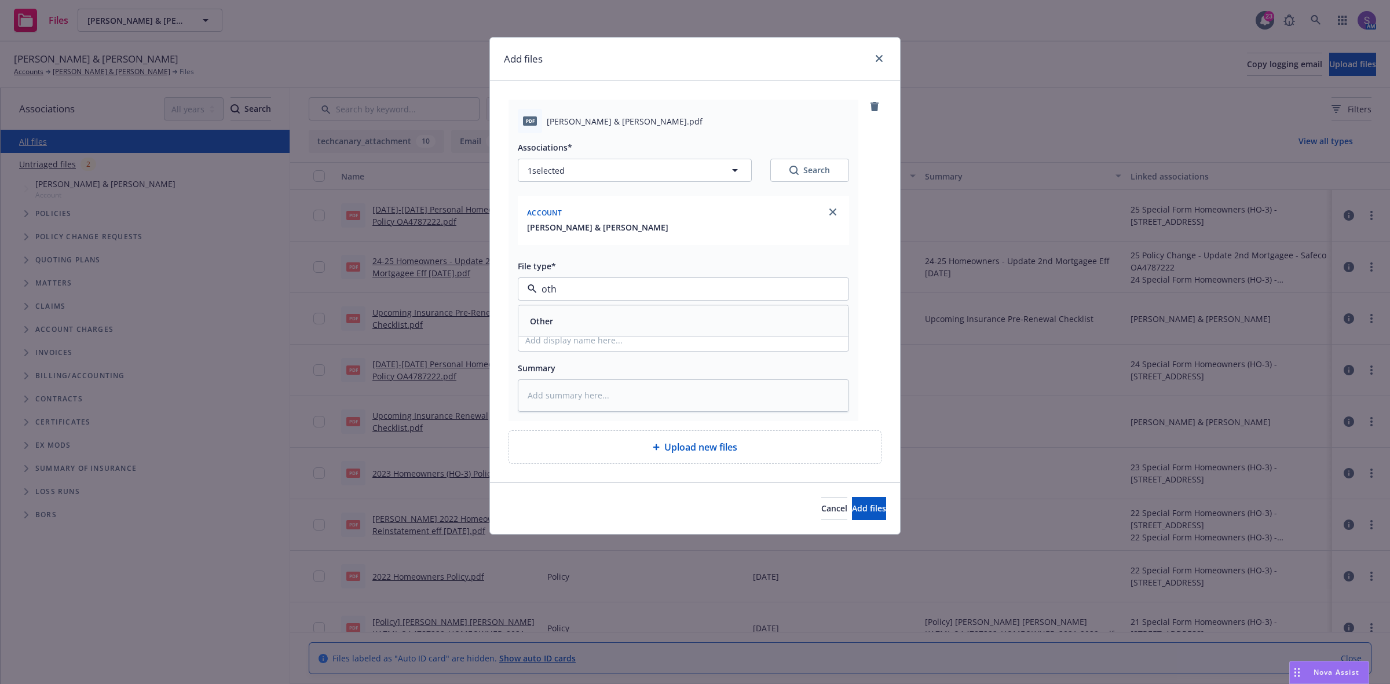
click at [558, 321] on div "Other" at bounding box center [683, 321] width 316 height 17
type textarea "x"
click at [563, 335] on input "Display name" at bounding box center [683, 340] width 330 height 22
type input "Upcoming Insurance Pre-Renewal Checklist"
click at [852, 502] on button "Add files" at bounding box center [869, 508] width 34 height 23
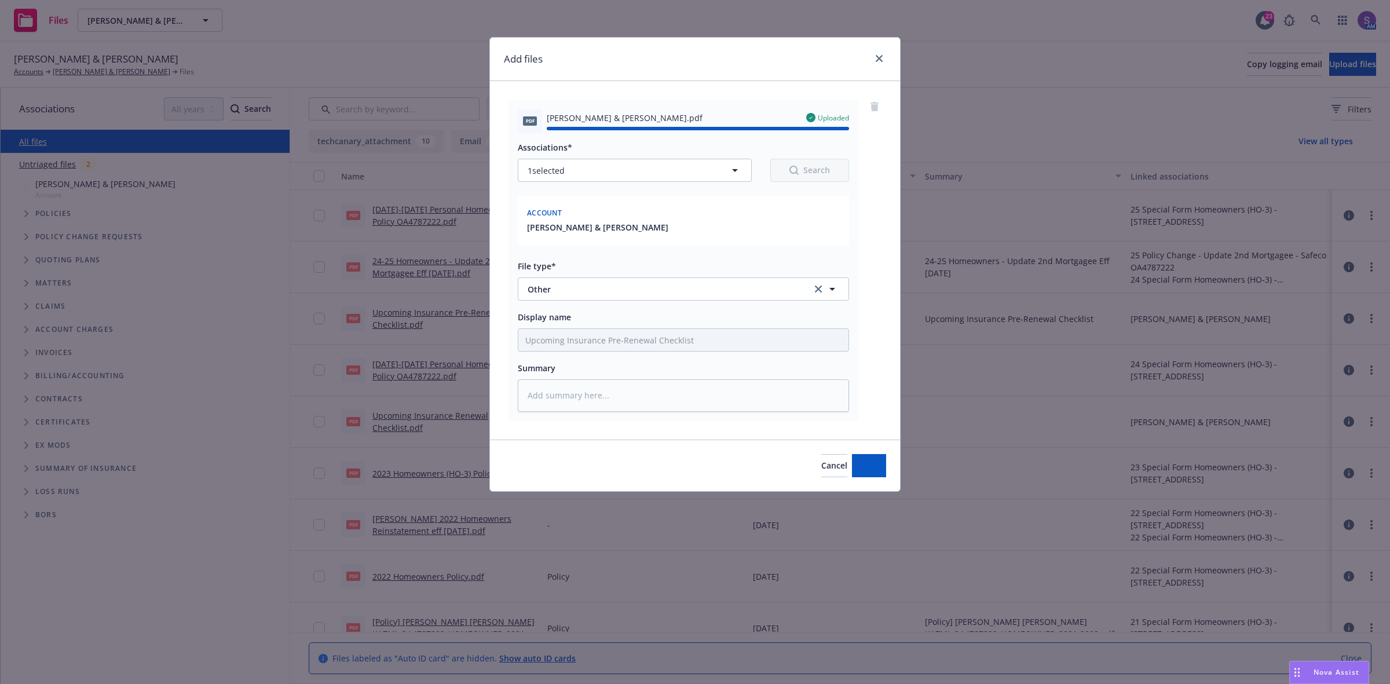
type textarea "x"
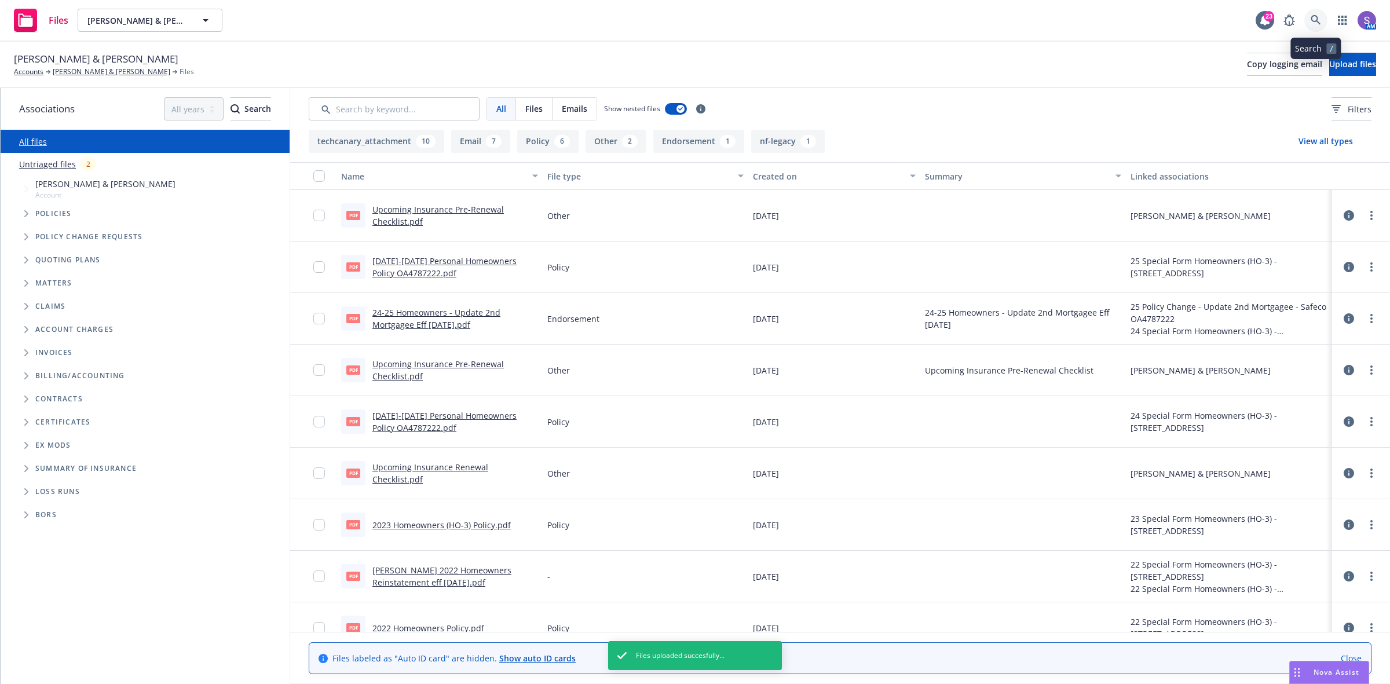
click at [1315, 16] on icon at bounding box center [1316, 20] width 10 height 10
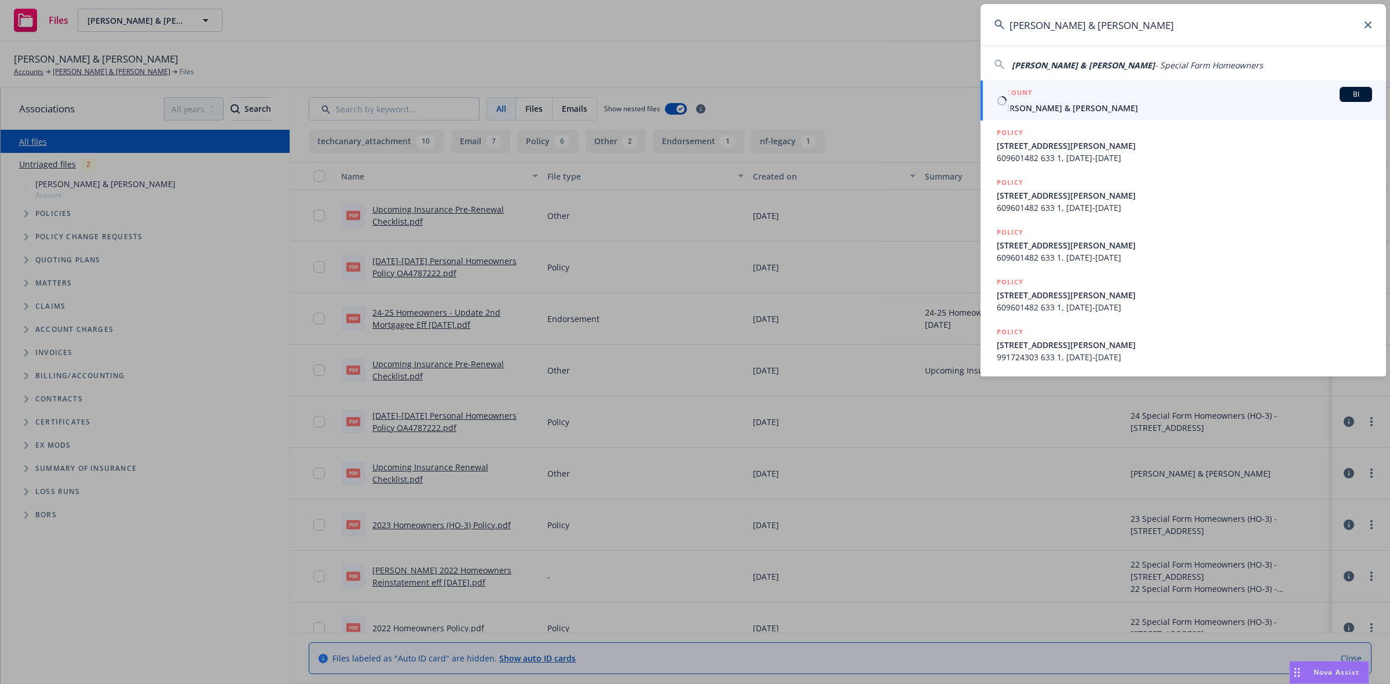
type input "Quartieri, John & Rachel"
click at [1055, 103] on span "Quartieri, John & Rachel" at bounding box center [1184, 108] width 375 height 12
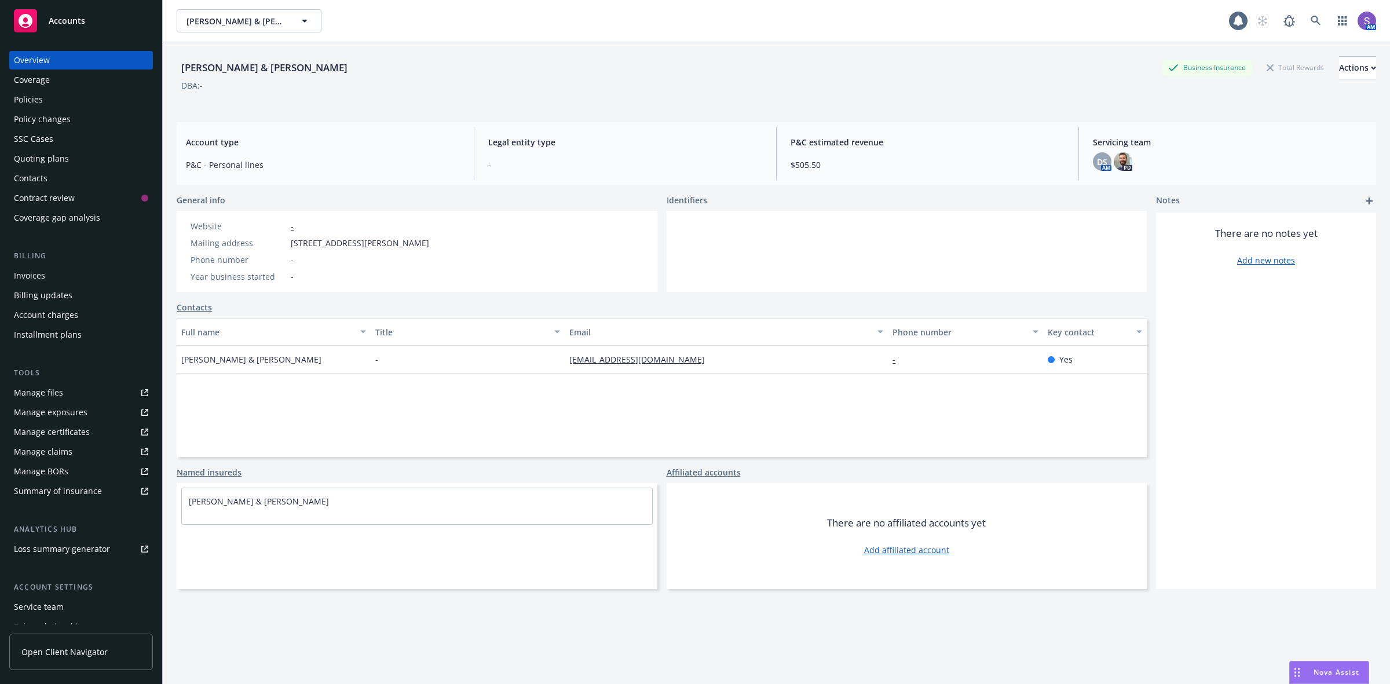
click at [48, 391] on div "Manage files" at bounding box center [38, 392] width 49 height 19
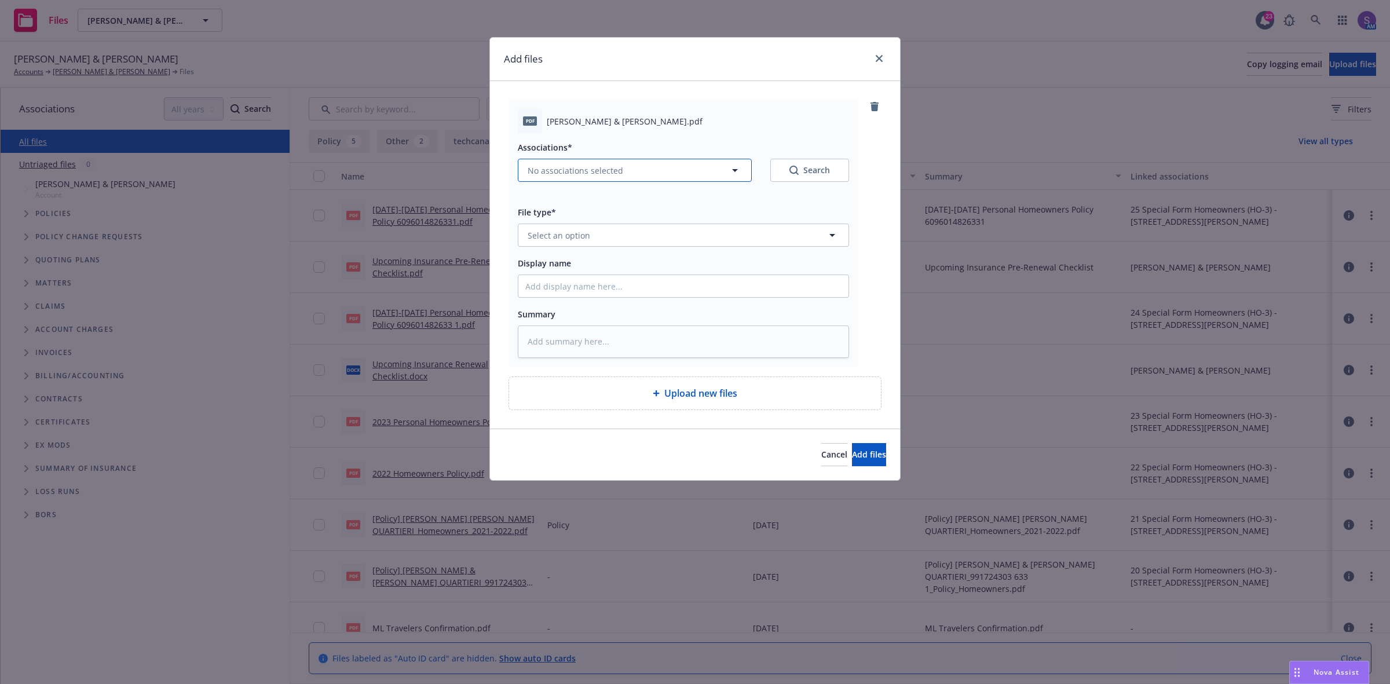
click at [551, 170] on span "No associations selected" at bounding box center [576, 170] width 96 height 12
type textarea "x"
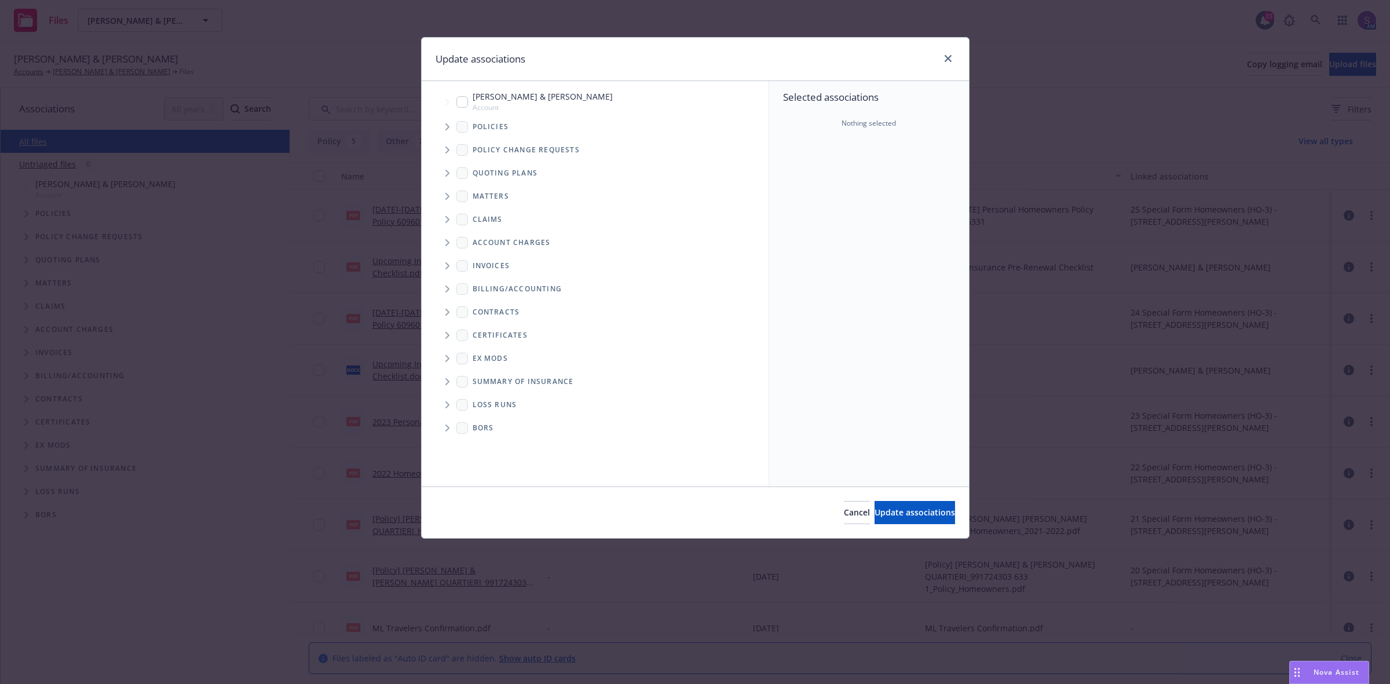
click at [464, 100] on input "Tree Example" at bounding box center [462, 102] width 12 height 12
checkbox input "true"
click at [880, 517] on span "Update associations" at bounding box center [915, 512] width 81 height 11
type textarea "x"
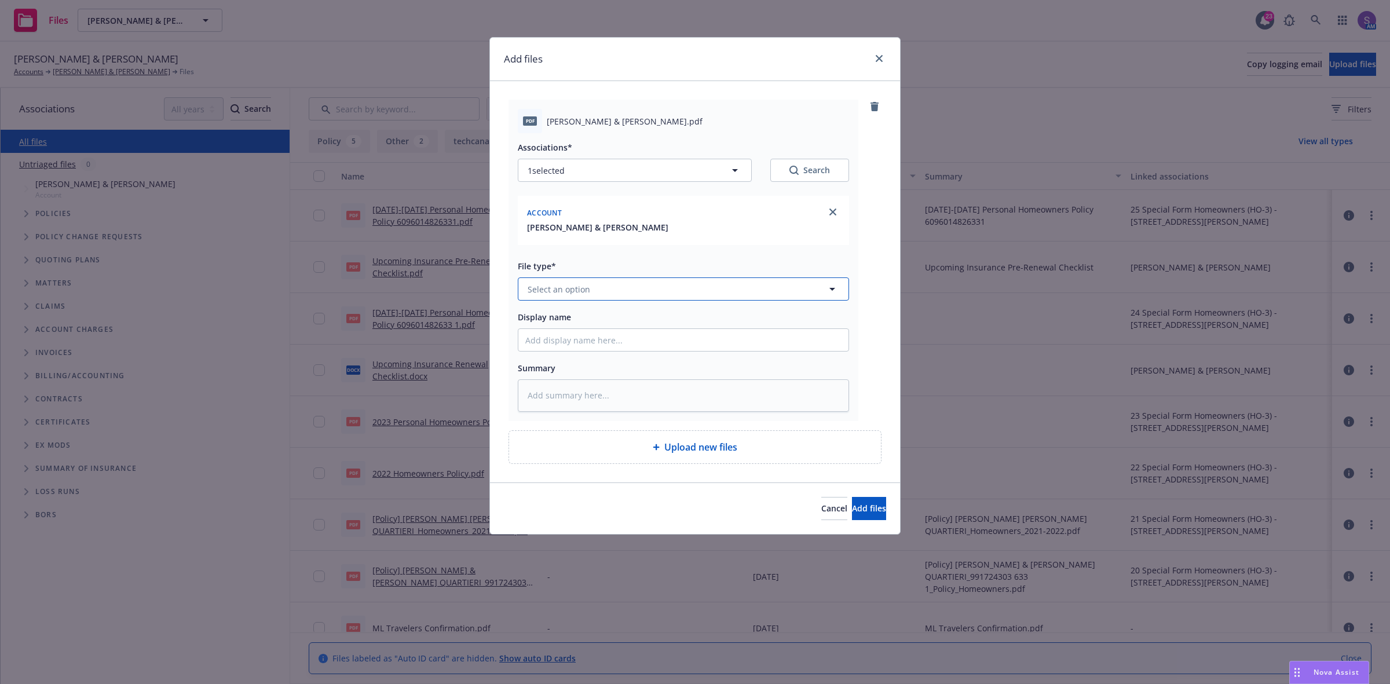
click at [565, 288] on span "Select an option" at bounding box center [559, 289] width 63 height 12
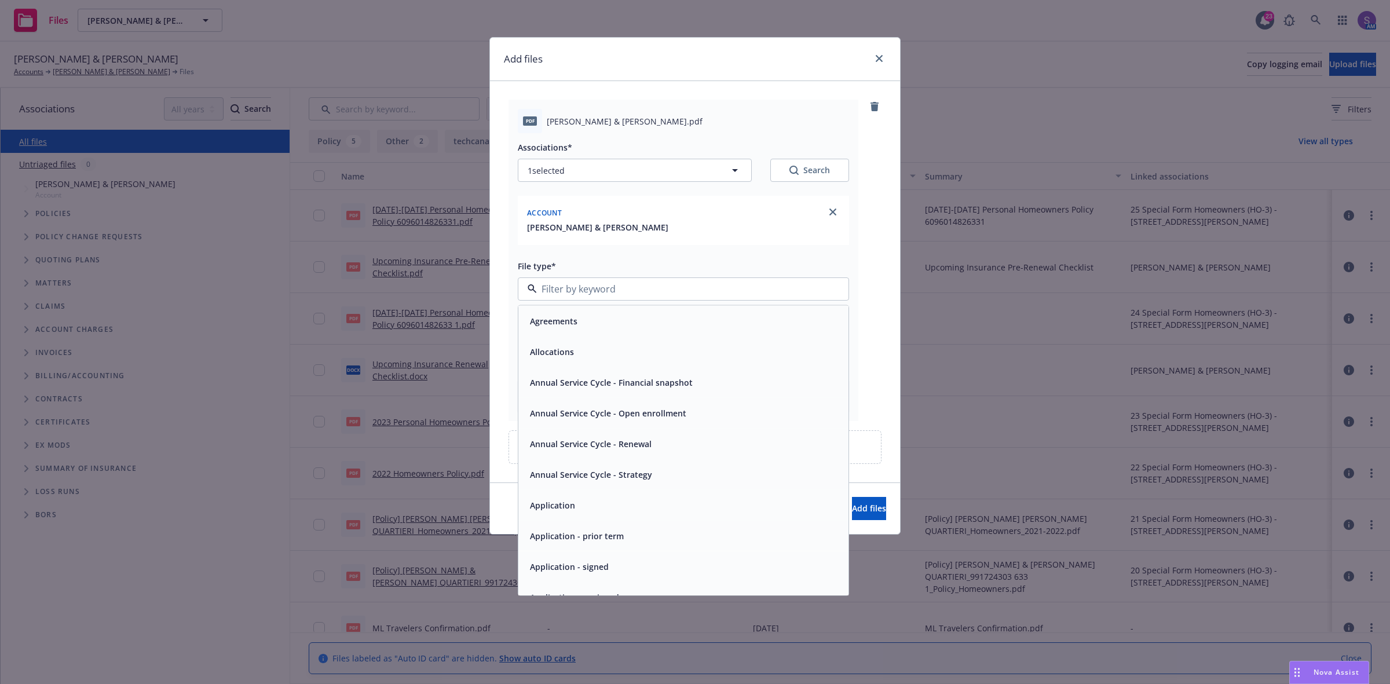
type input "e"
type input "oth"
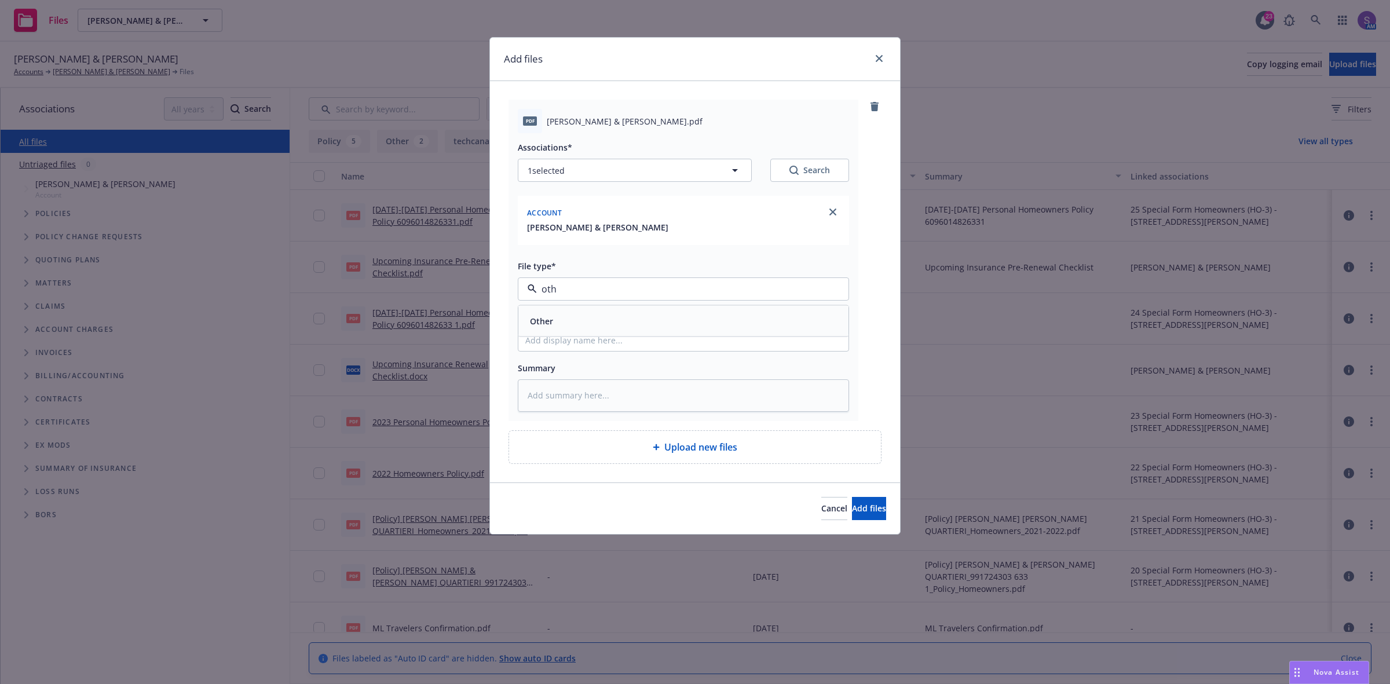
click at [548, 319] on span "Other" at bounding box center [541, 321] width 23 height 12
type textarea "x"
click at [552, 342] on input "Display name" at bounding box center [683, 340] width 330 height 22
type input "Upcoming Insurance Pre-Renewal Checklist"
click at [852, 508] on span "Add files" at bounding box center [869, 508] width 34 height 11
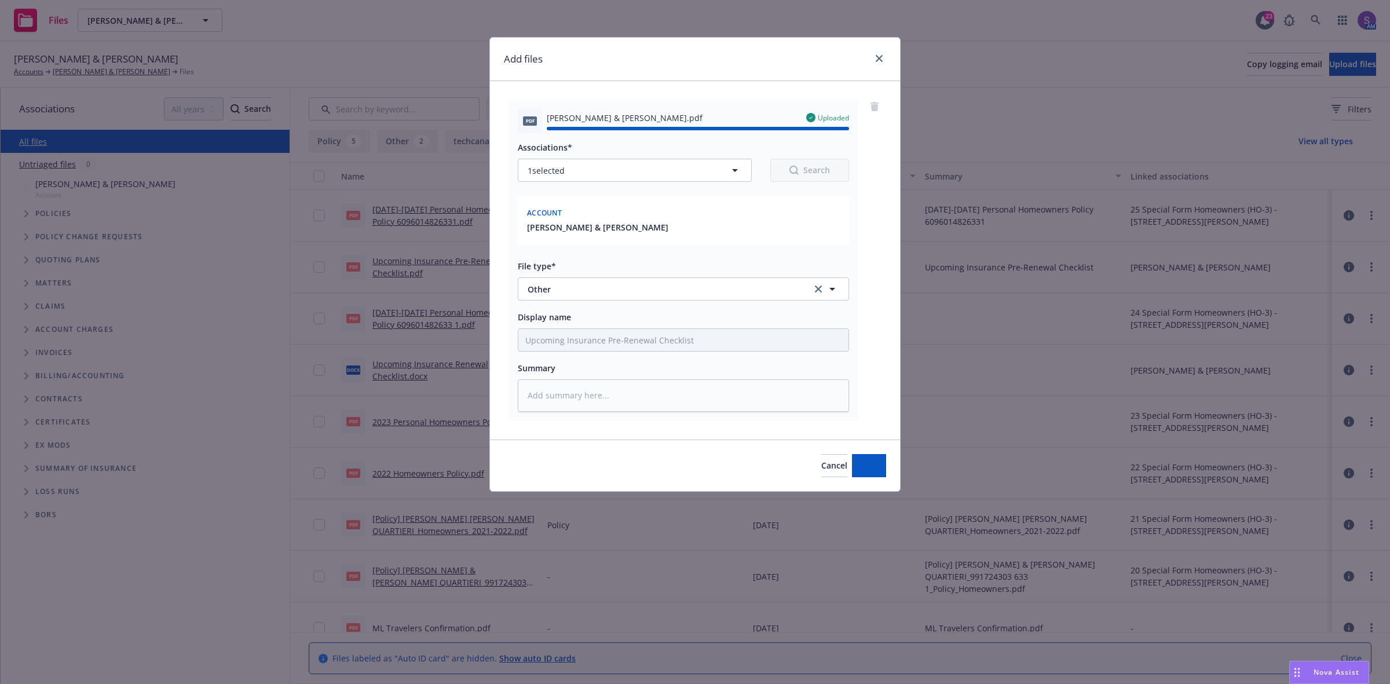
type textarea "x"
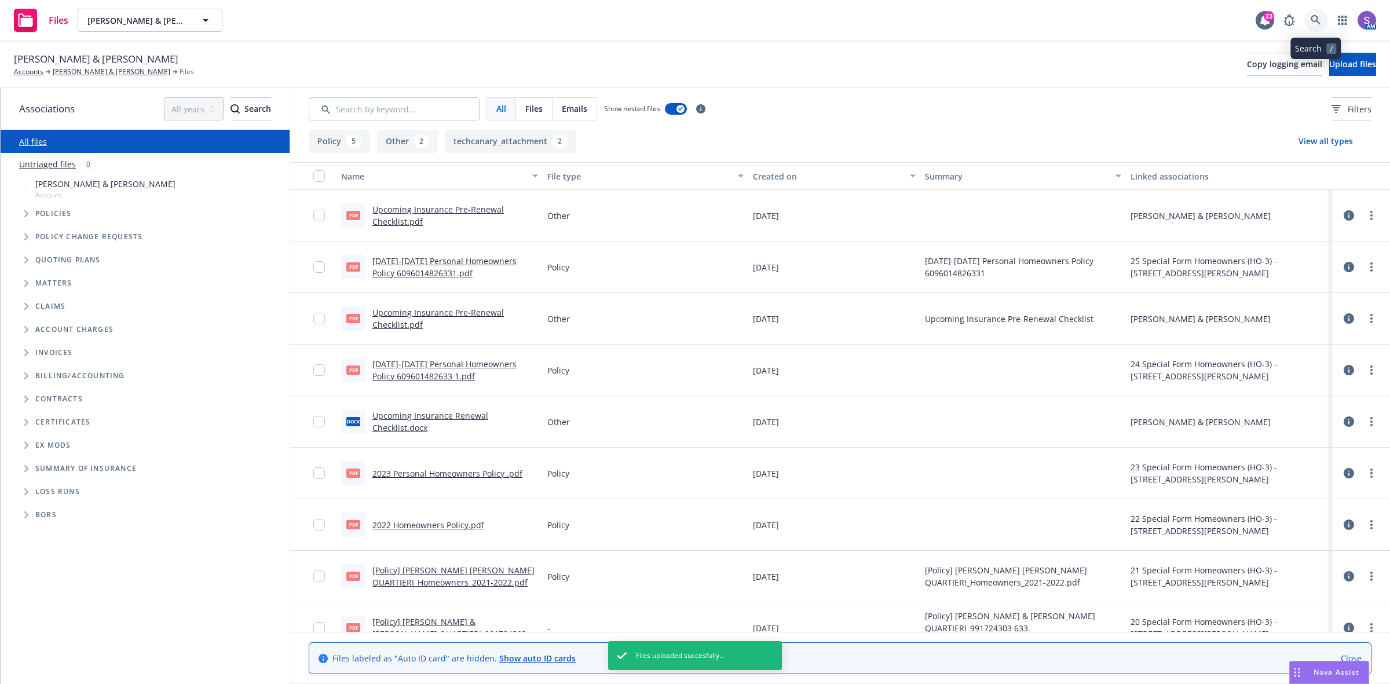
click at [1318, 18] on icon at bounding box center [1316, 20] width 10 height 10
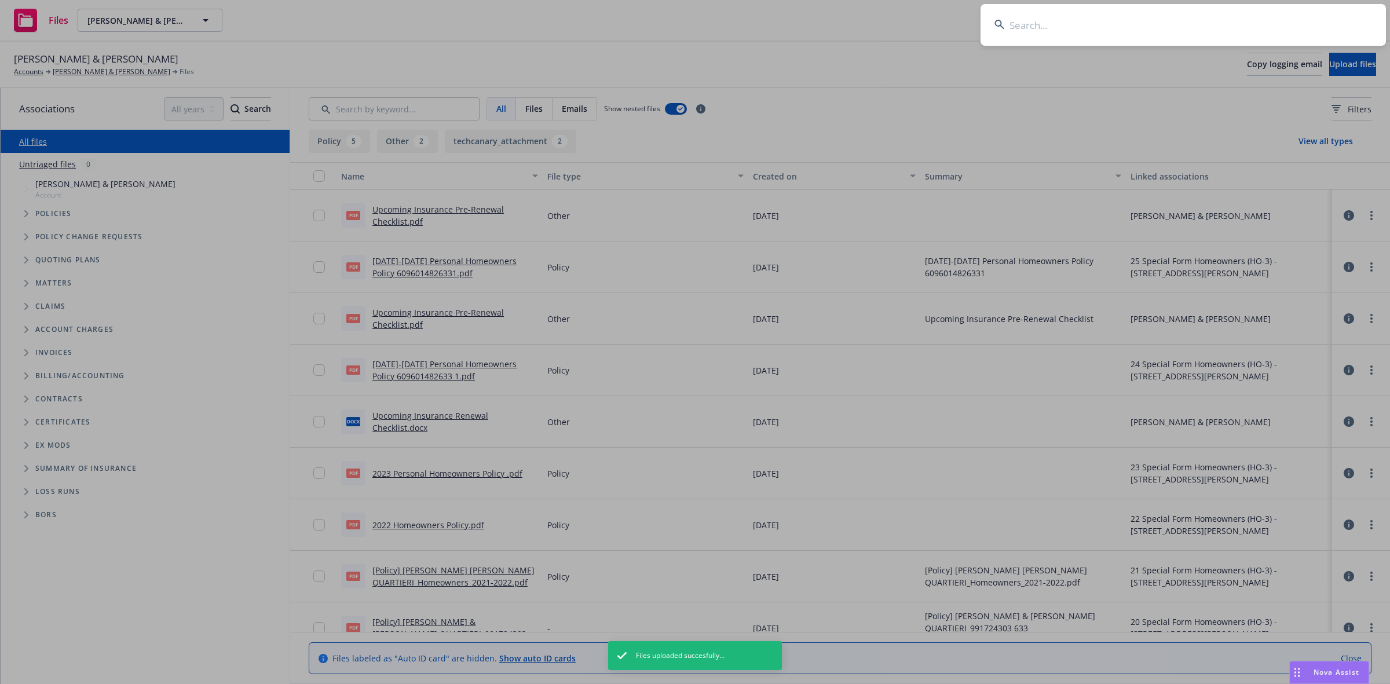
click at [1110, 16] on input at bounding box center [1182, 25] width 405 height 42
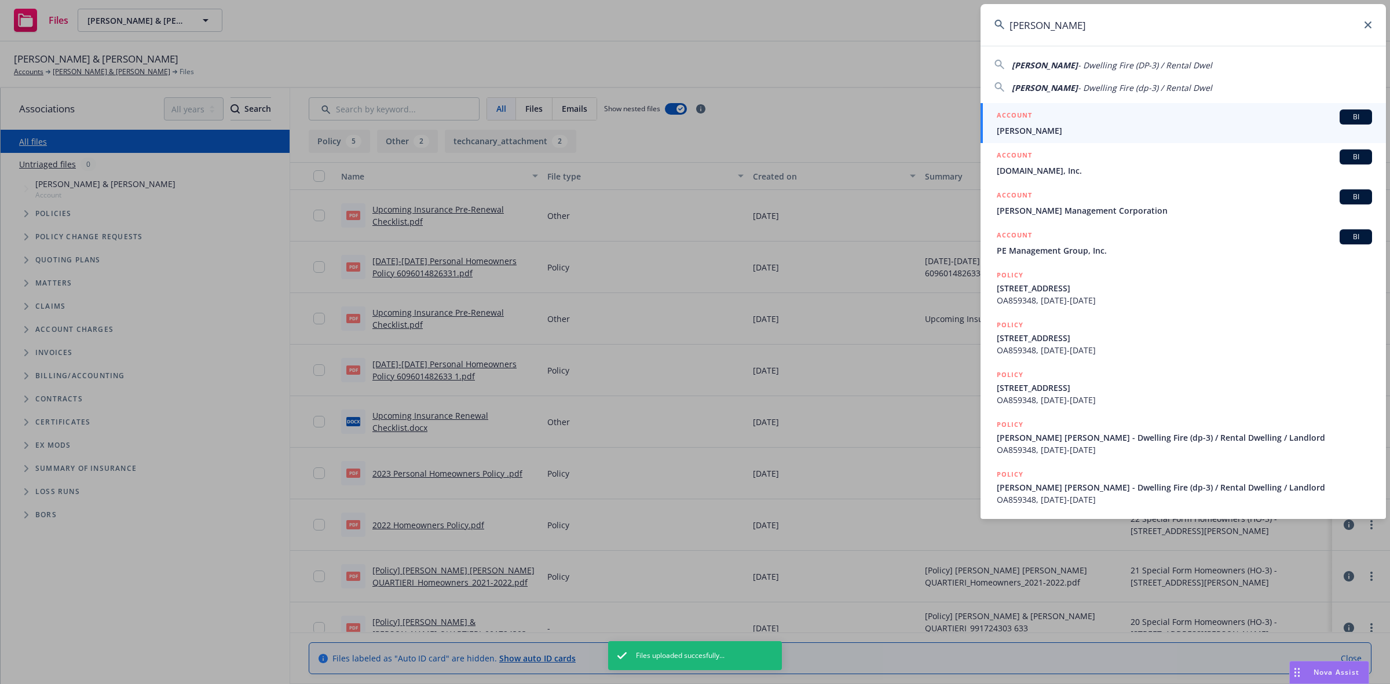
type input "[PERSON_NAME]"
click at [1030, 126] on span "[PERSON_NAME]" at bounding box center [1184, 131] width 375 height 12
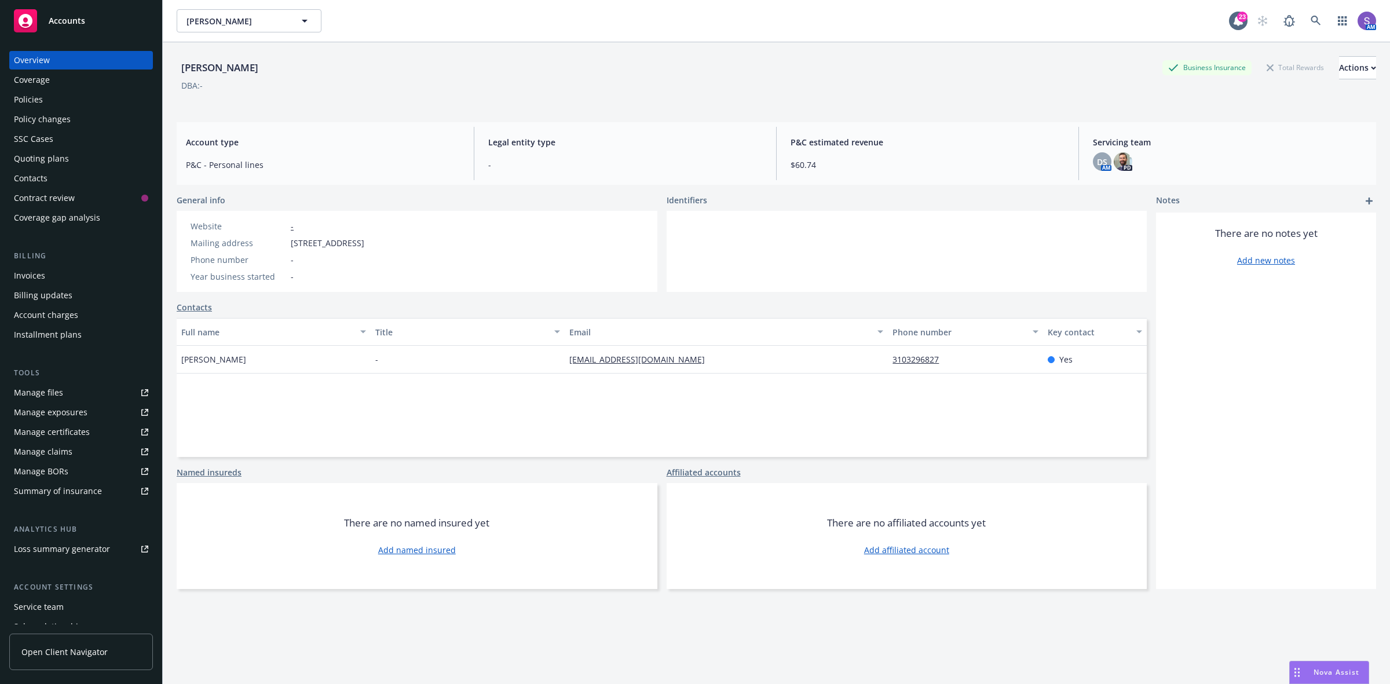
click at [55, 390] on div "Manage files" at bounding box center [38, 392] width 49 height 19
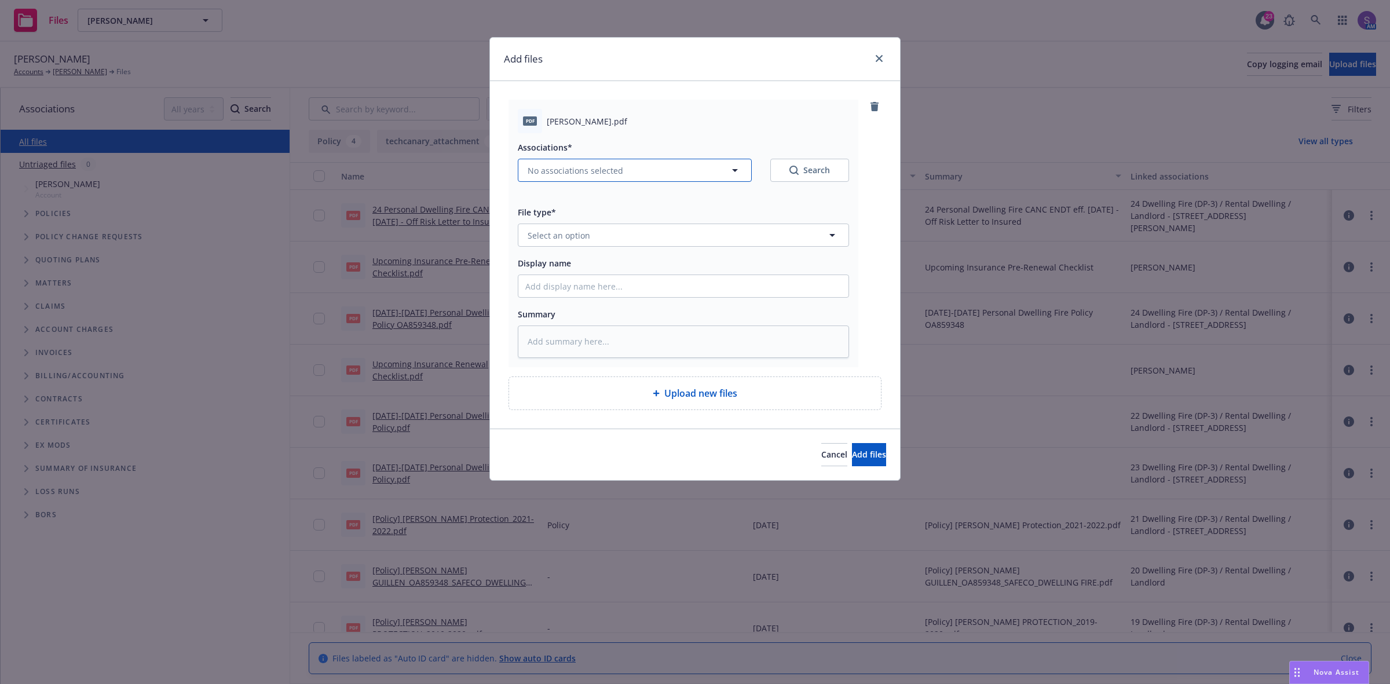
click at [575, 171] on span "No associations selected" at bounding box center [576, 170] width 96 height 12
type textarea "x"
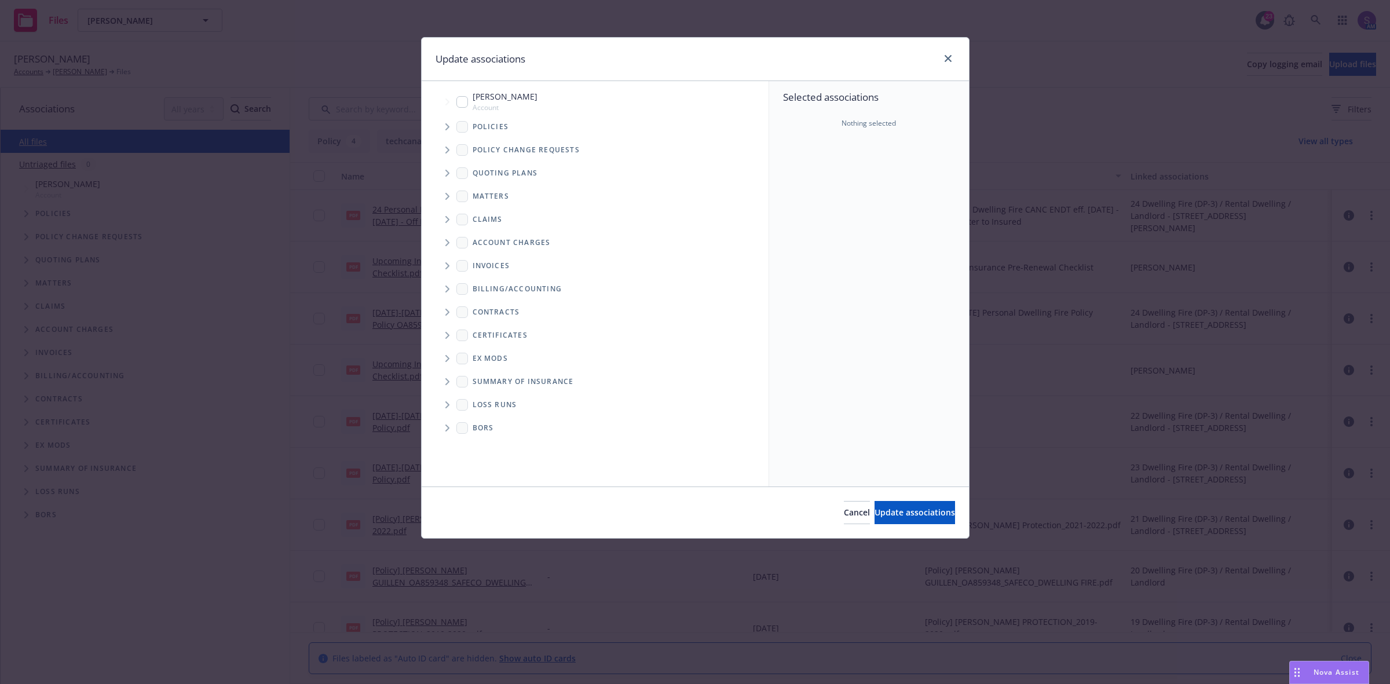
click at [462, 98] on input "Tree Example" at bounding box center [462, 102] width 12 height 12
checkbox input "true"
click at [884, 513] on span "Update associations" at bounding box center [915, 512] width 81 height 11
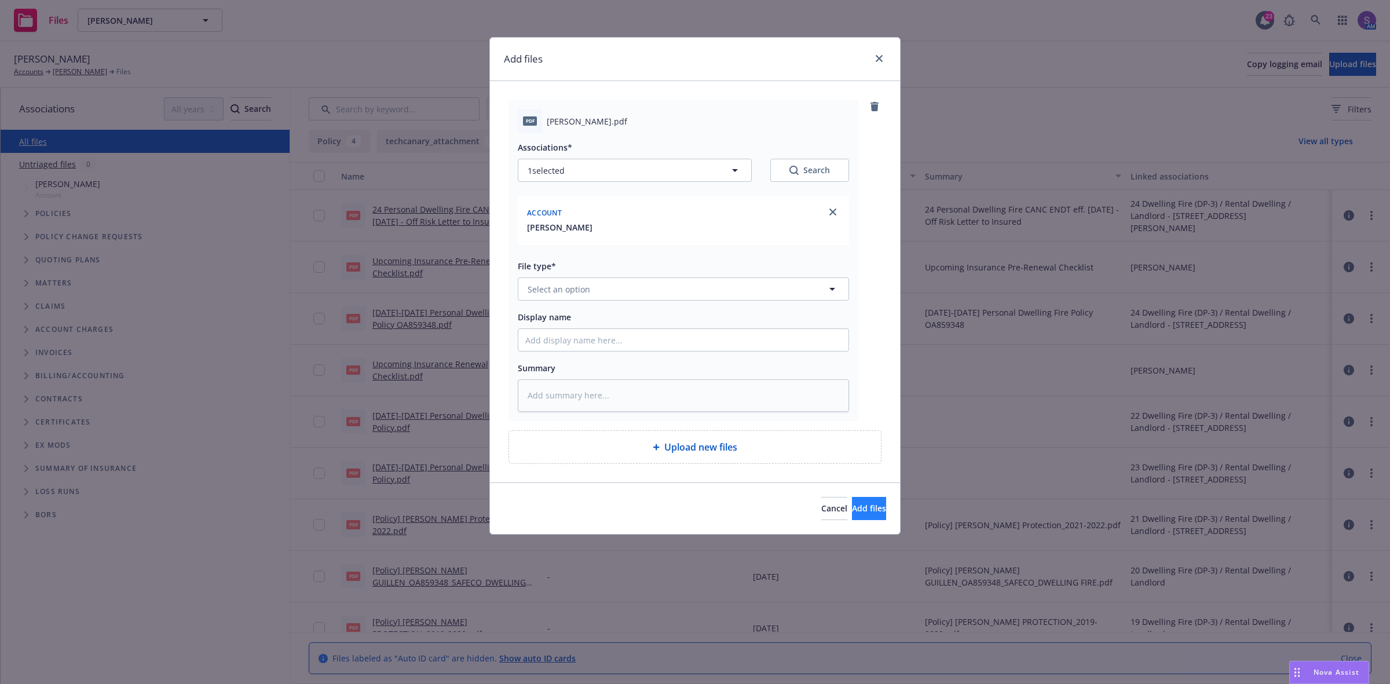
type textarea "x"
click at [537, 288] on span "Select an option" at bounding box center [559, 289] width 63 height 12
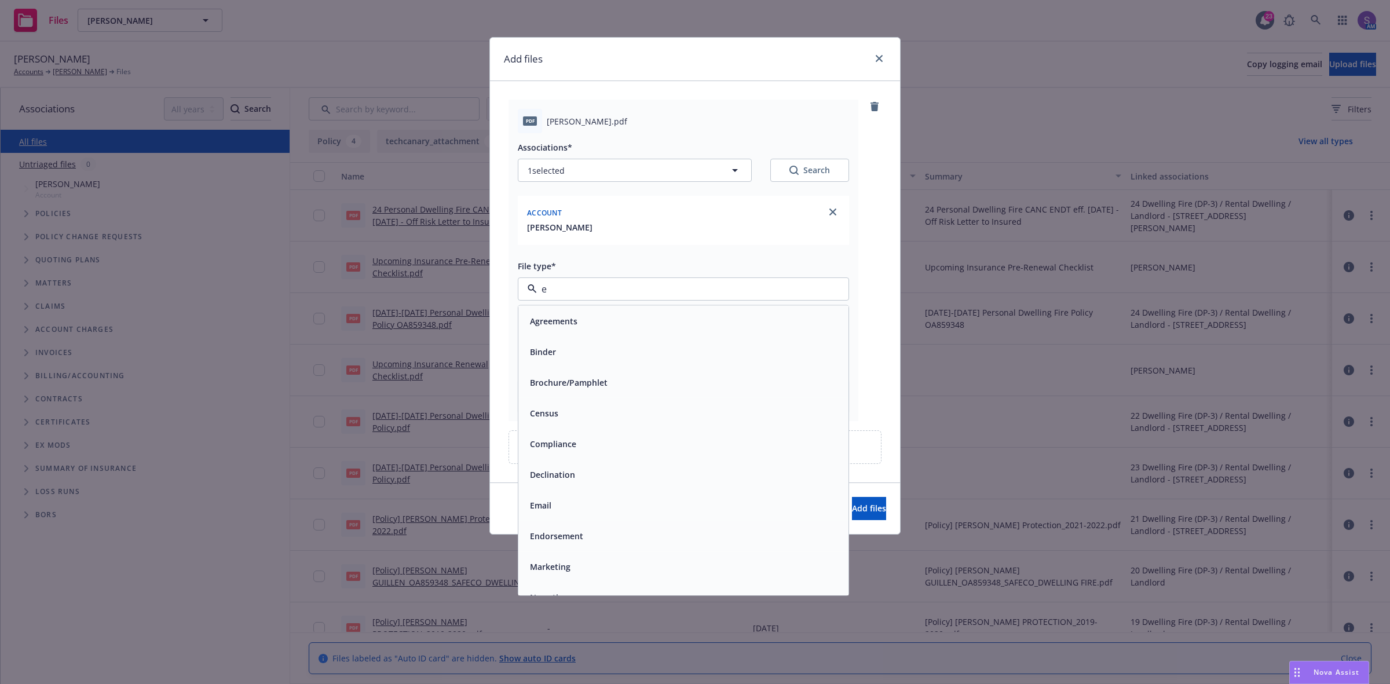
type input "em"
click at [539, 350] on span "Email" at bounding box center [540, 352] width 21 height 12
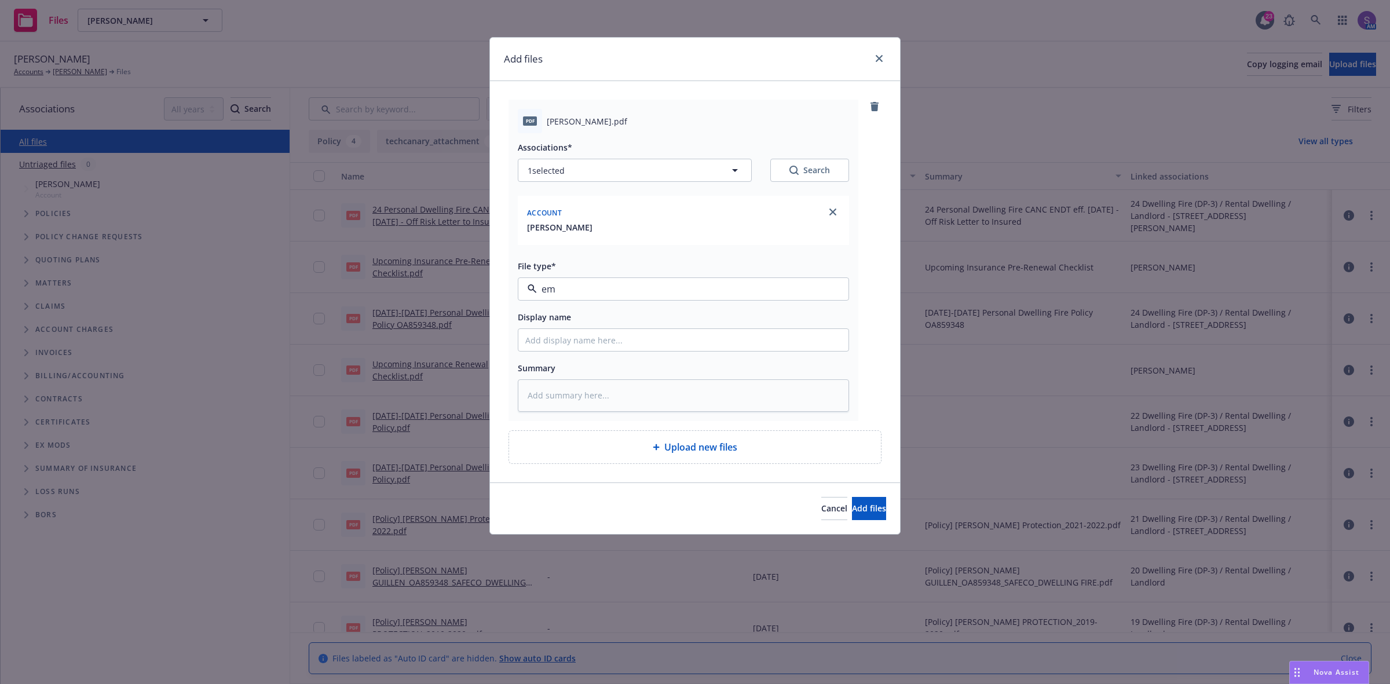
type textarea "x"
click at [559, 339] on input "Display name" at bounding box center [683, 340] width 330 height 22
type input "Upcoming Insurance Pre-Renewal Checklist"
click at [852, 505] on span "Add files" at bounding box center [869, 508] width 34 height 11
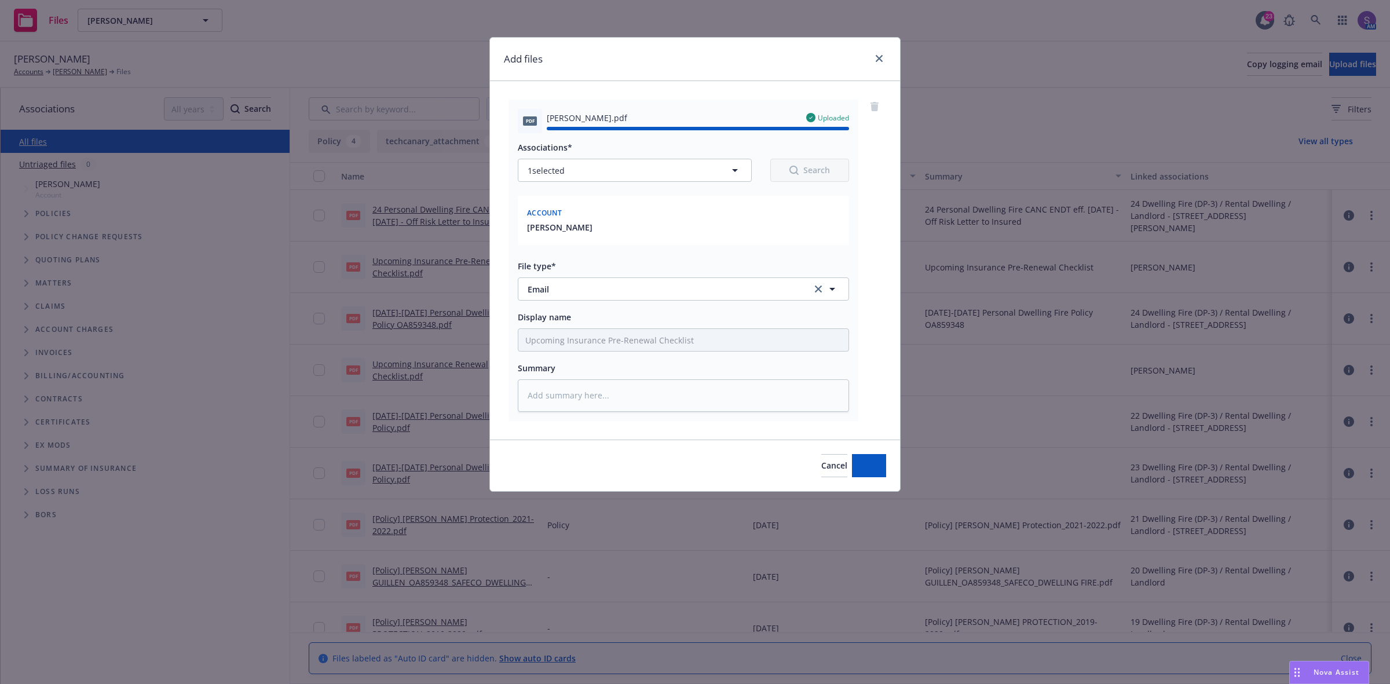
type textarea "x"
